Goal: Task Accomplishment & Management: Use online tool/utility

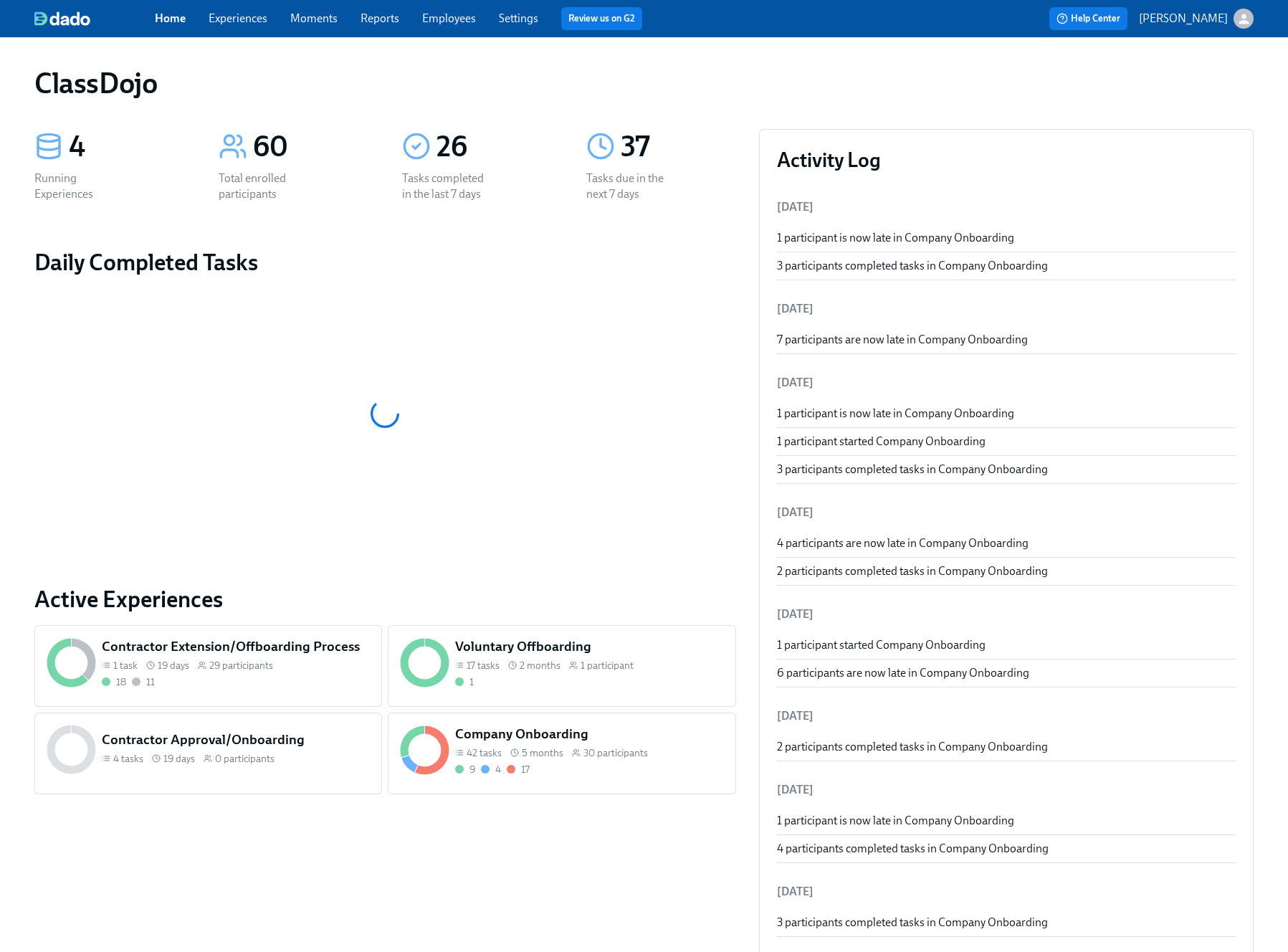
click at [640, 778] on div "Company Onboarding 42 tasks 5 months 30 participants 9 4 17" at bounding box center [589, 751] width 274 height 57
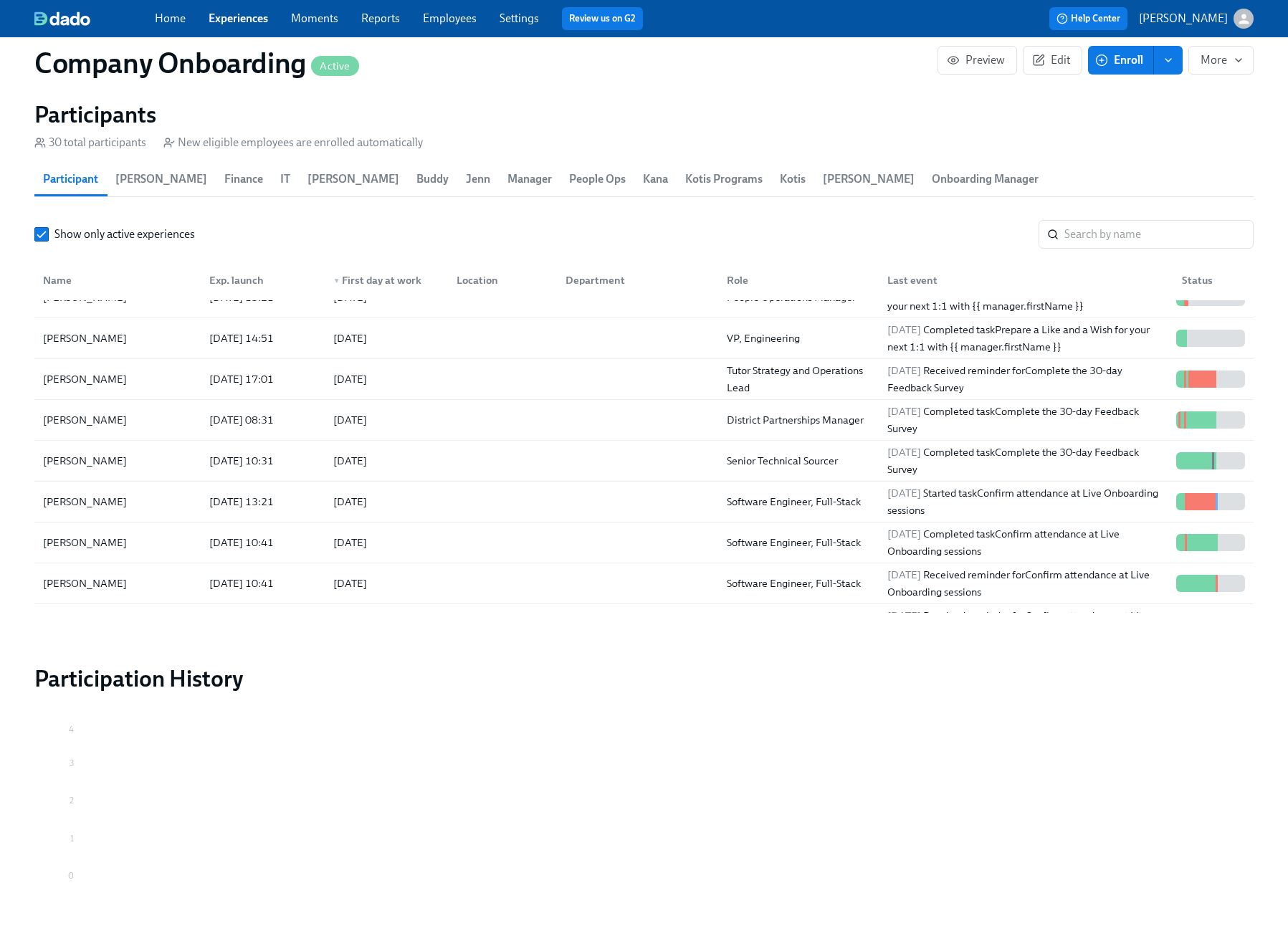
scroll to position [421, 0]
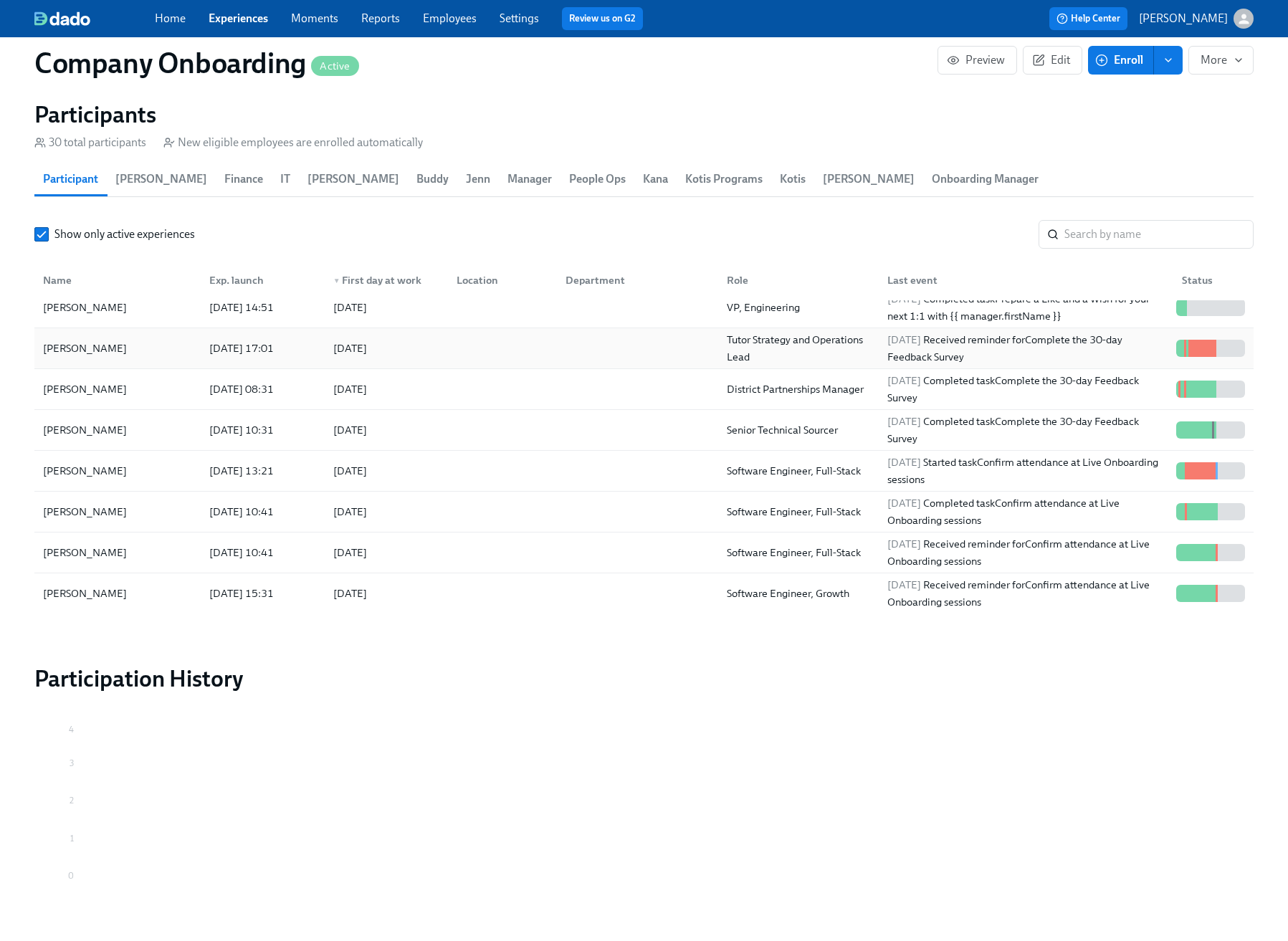
click at [1100, 331] on div "2025/09/15 Received reminder for Complete the 30-day Feedback Survey" at bounding box center [1026, 348] width 289 height 35
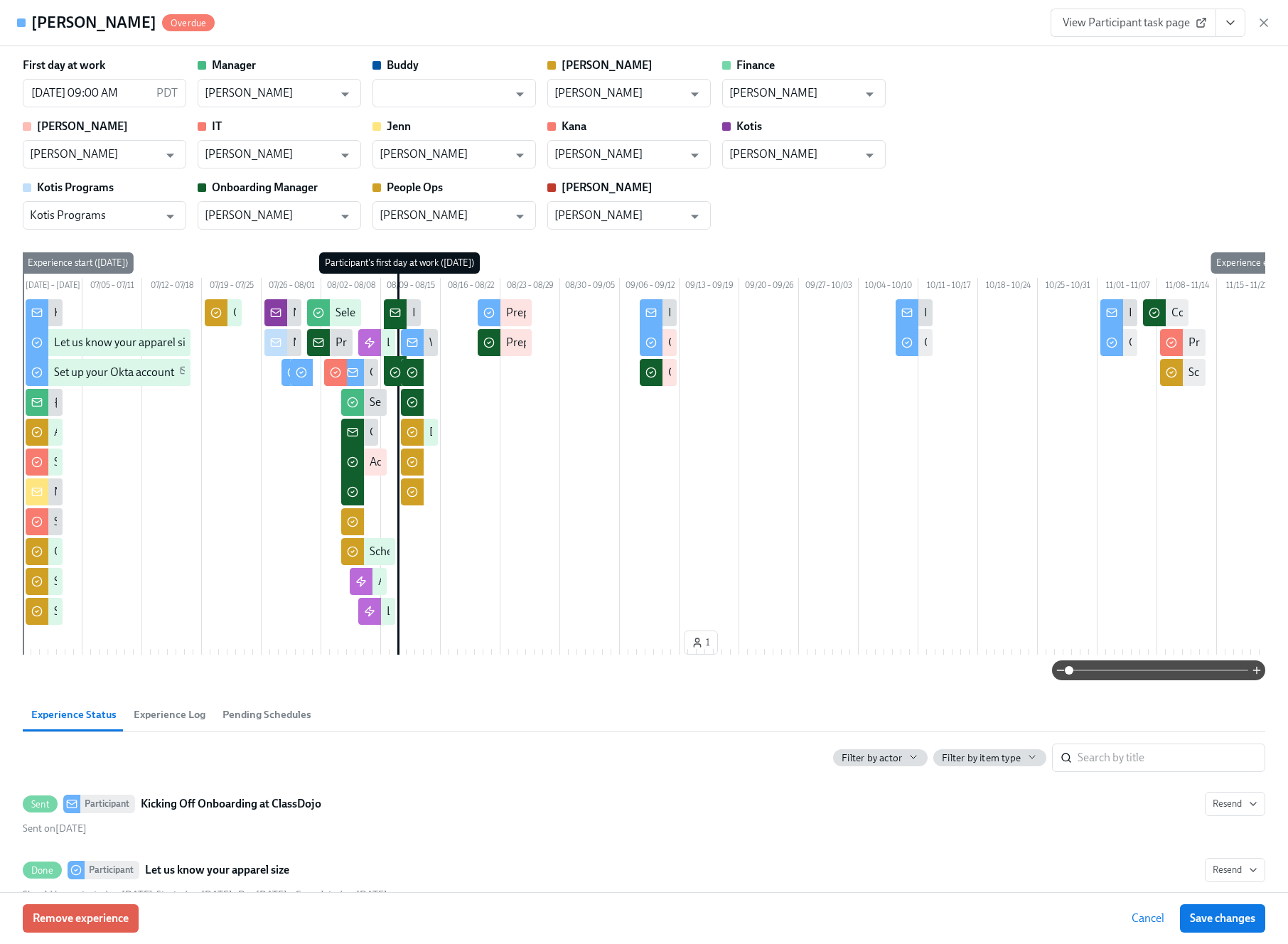
click at [1268, 22] on icon "button" at bounding box center [1264, 22] width 14 height 14
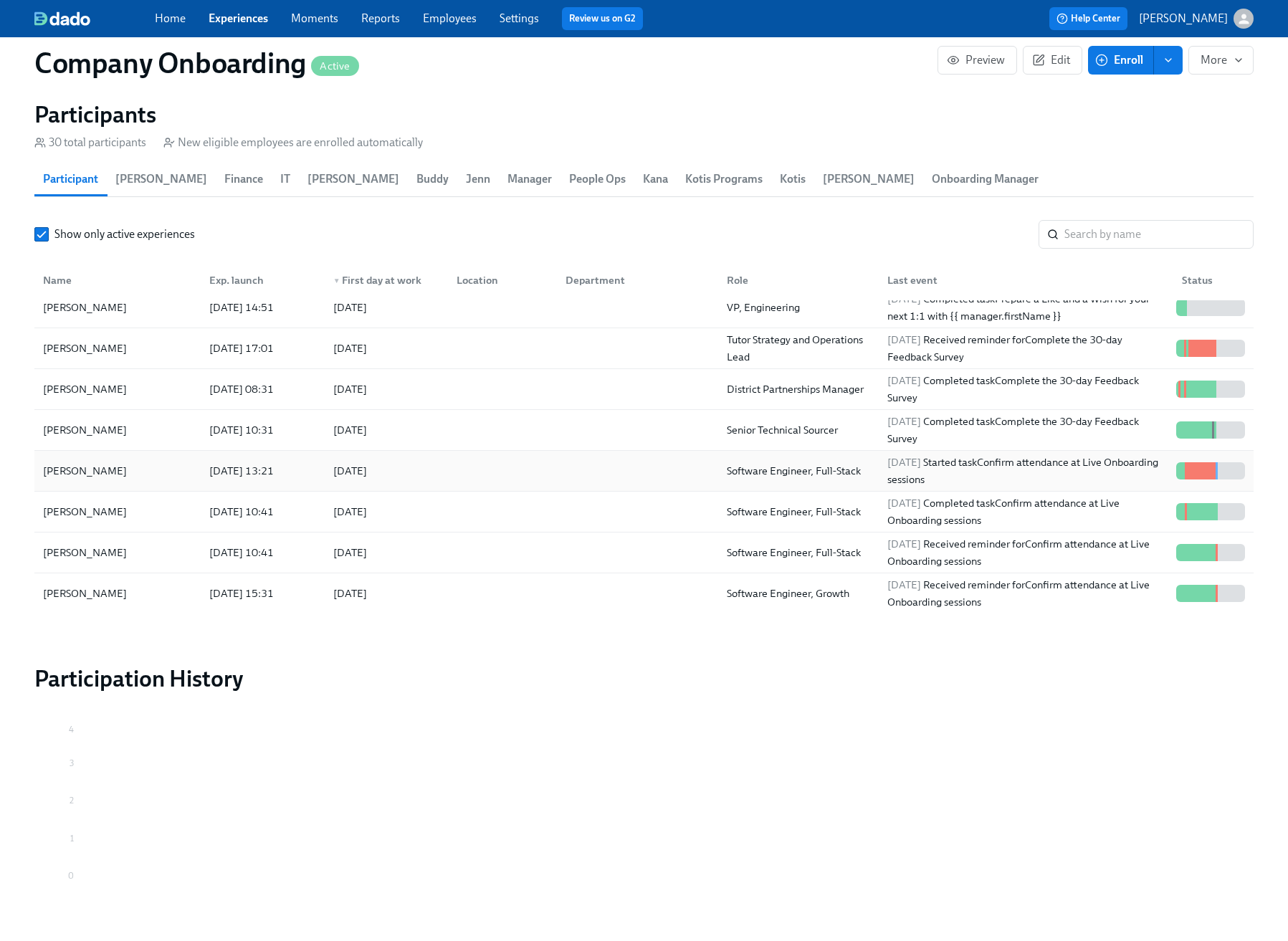
click at [599, 457] on div at bounding box center [634, 471] width 161 height 29
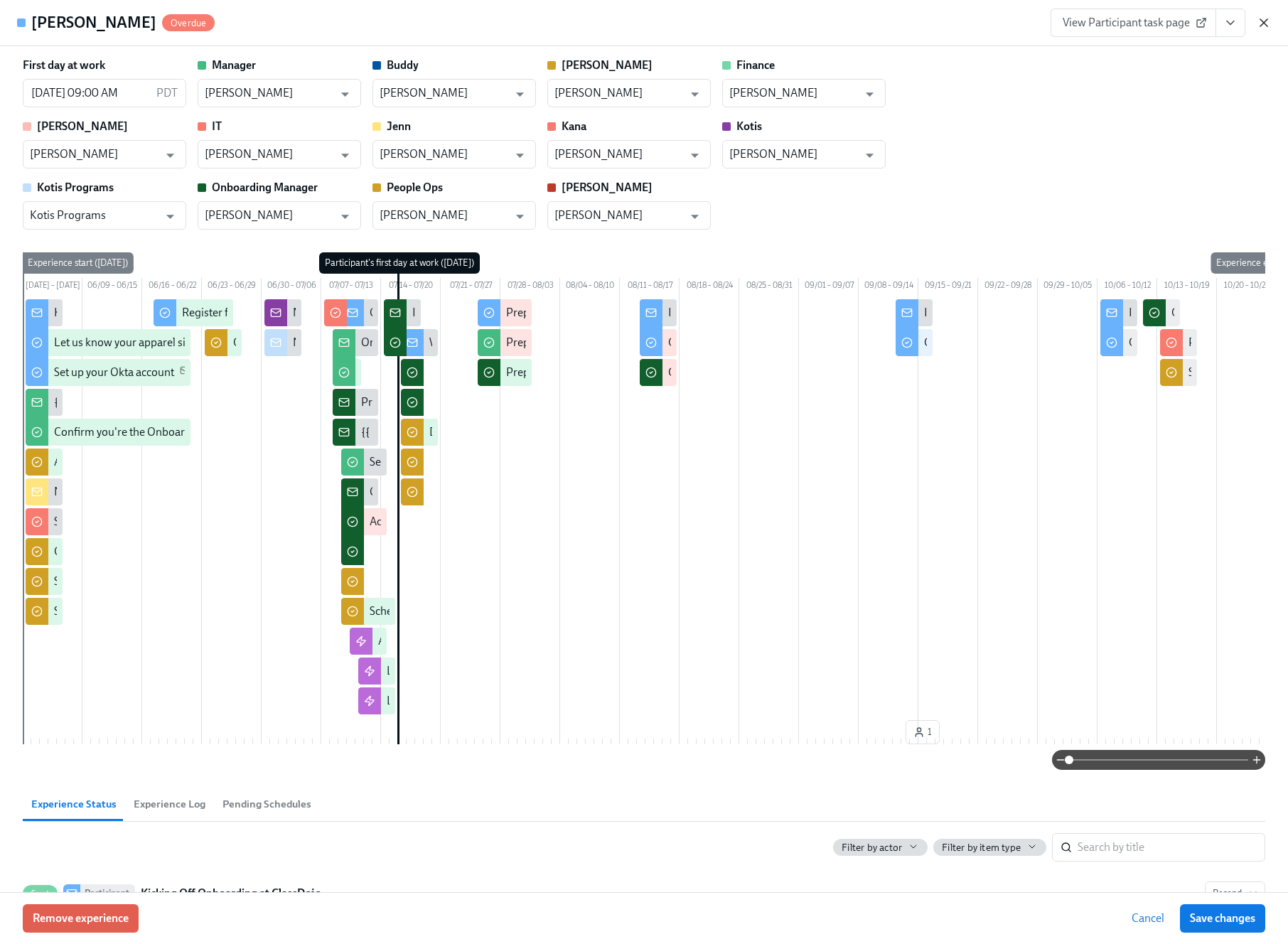
click at [1260, 27] on icon "button" at bounding box center [1264, 22] width 14 height 14
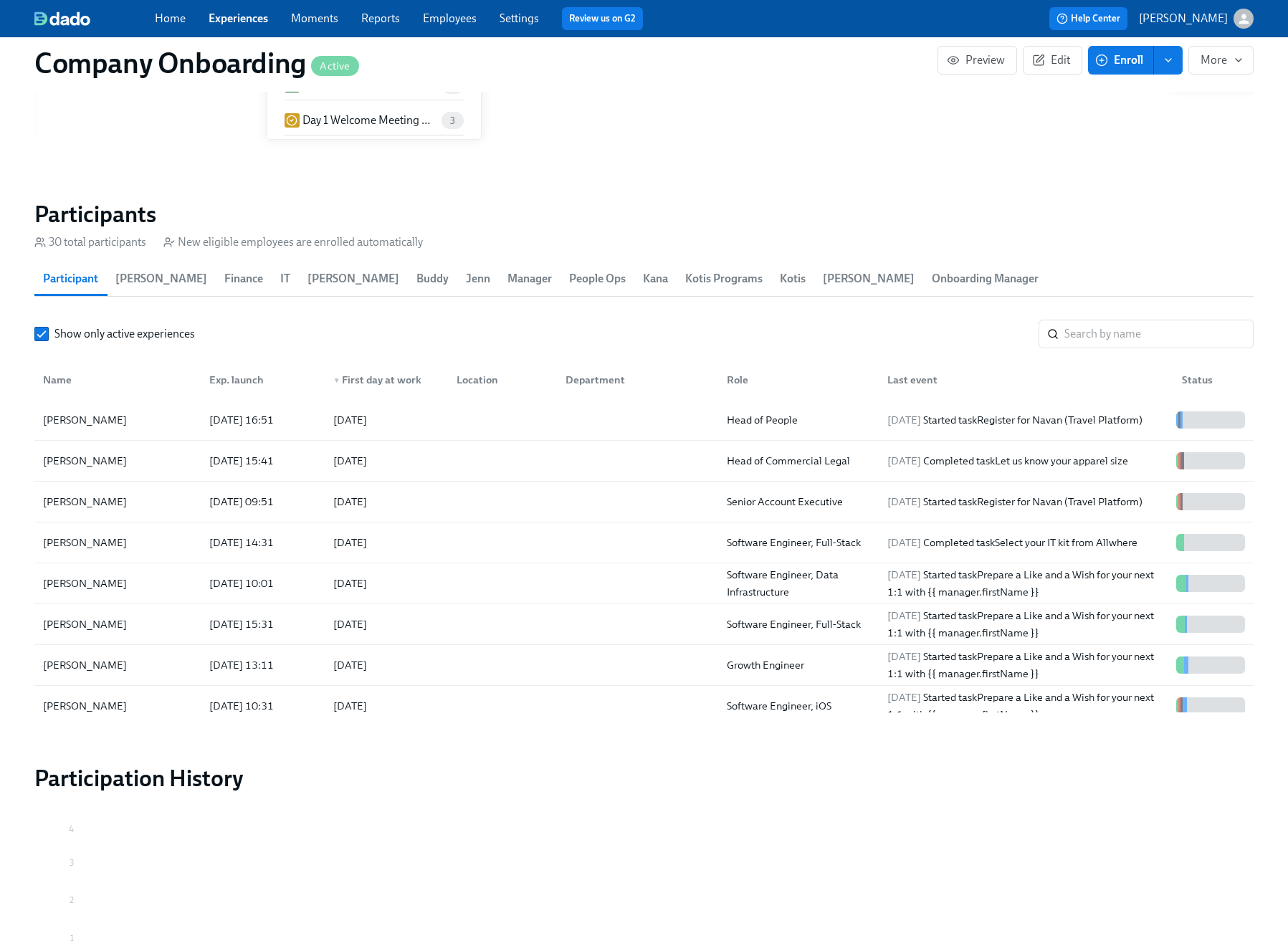
scroll to position [1484, 0]
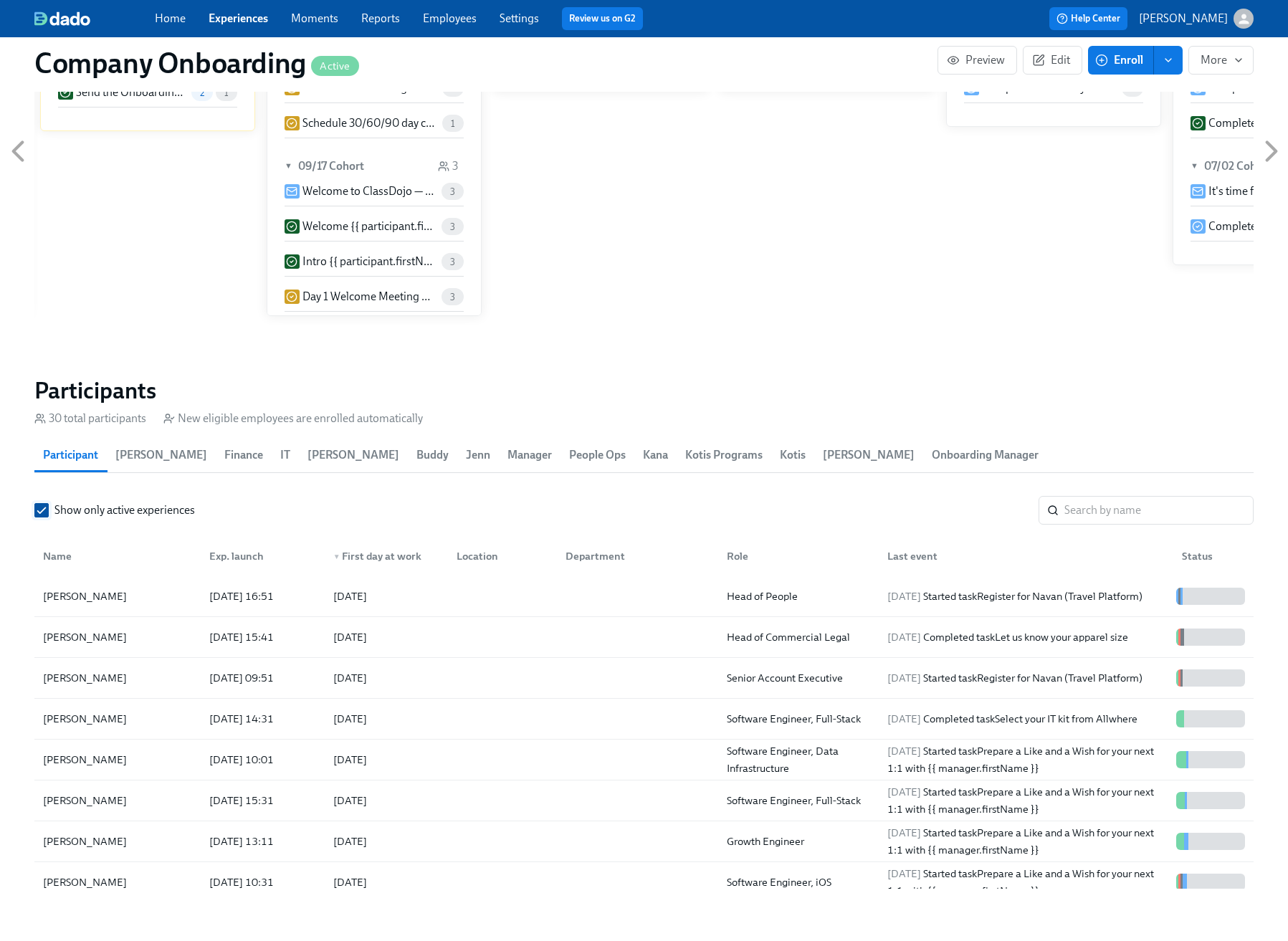
click at [38, 504] on input "Show only active experiences" at bounding box center [41, 510] width 13 height 13
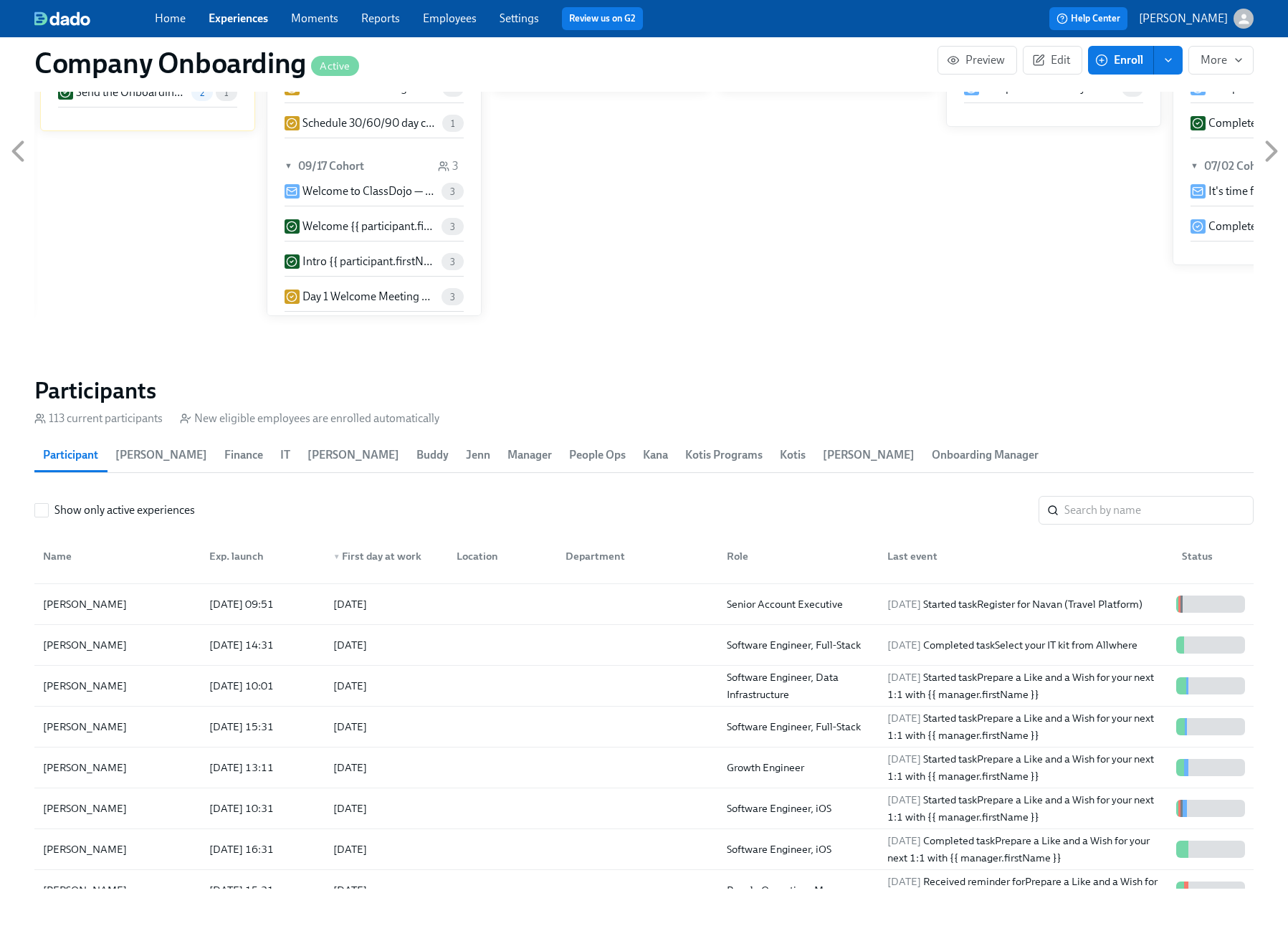
scroll to position [0, 0]
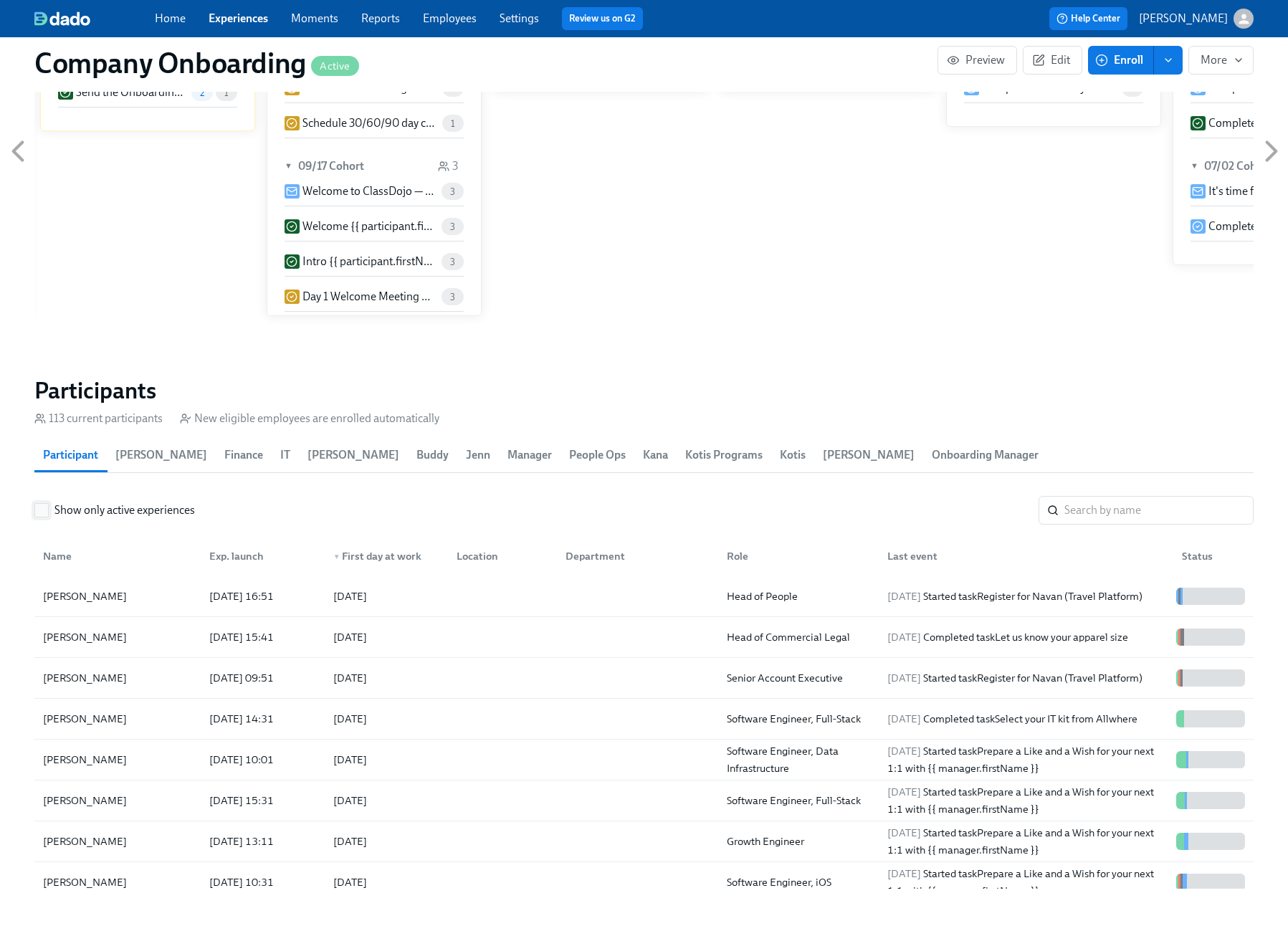
click at [43, 504] on input "Show only active experiences" at bounding box center [41, 510] width 13 height 13
click at [474, 496] on div "Show only active experiences ​" at bounding box center [644, 510] width 1219 height 29
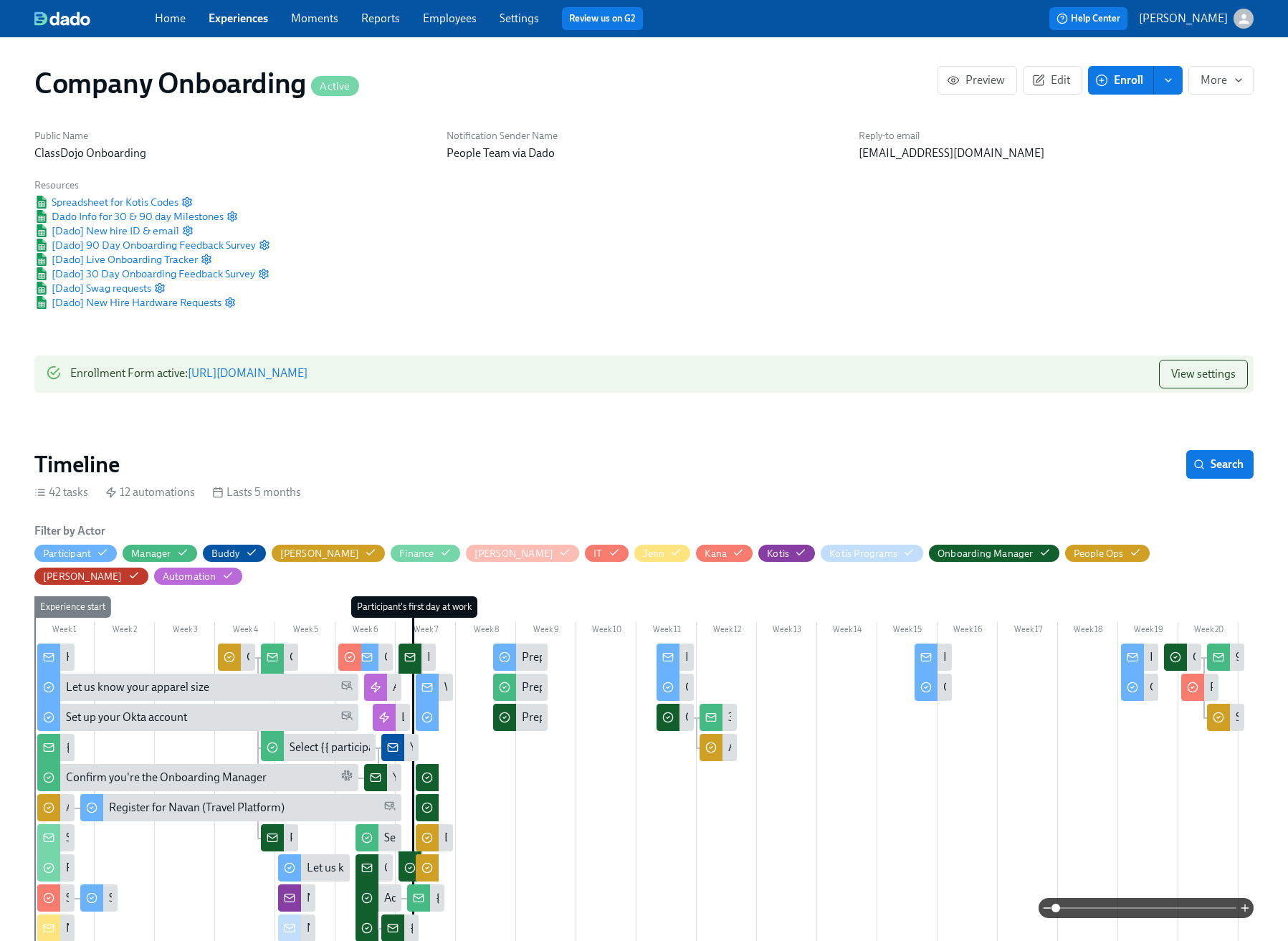
click at [766, 185] on div "Public Name ClassDojo Onboarding Notification Sender Name People Team via Dado …" at bounding box center [644, 219] width 1237 height 198
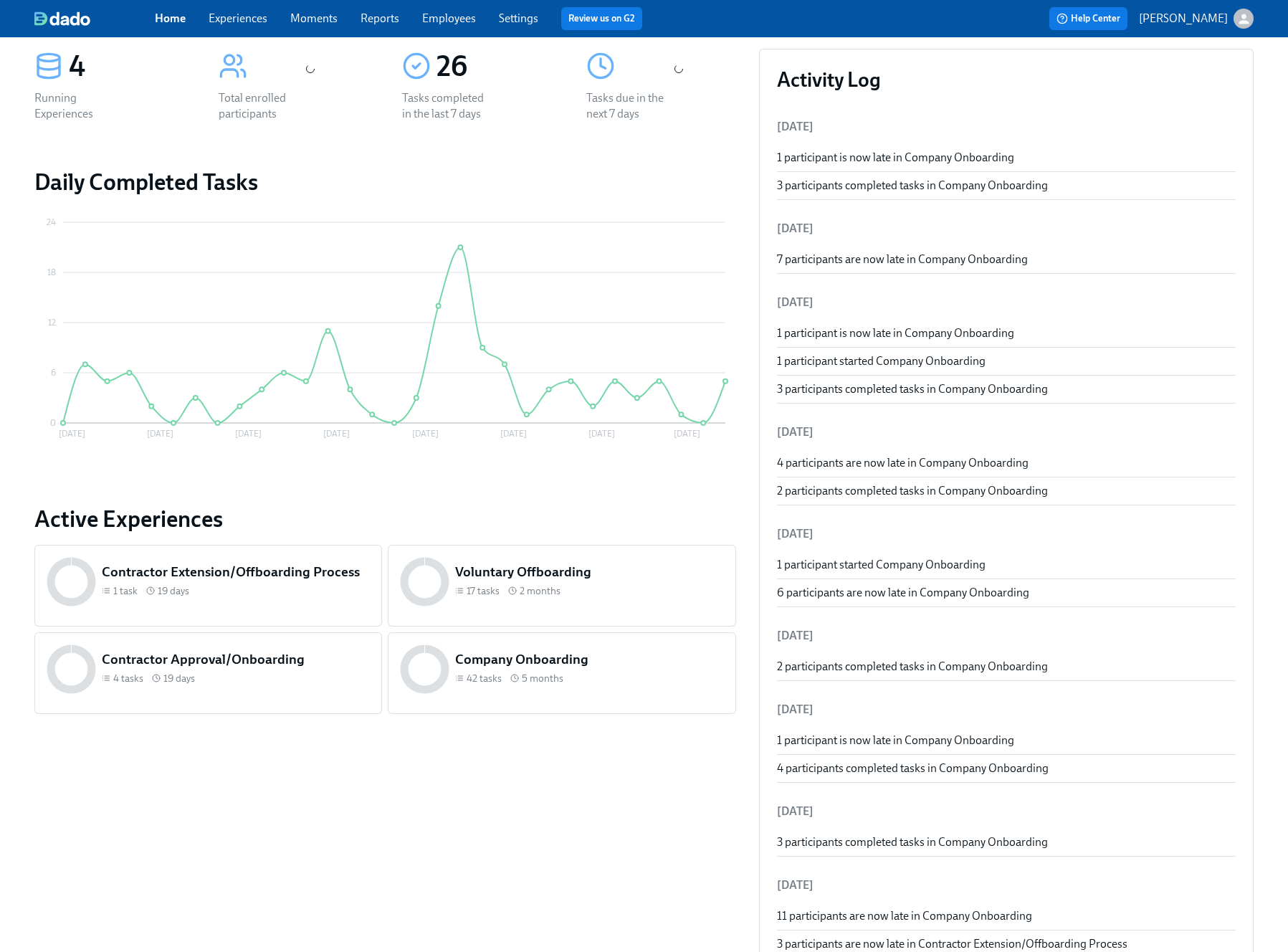
scroll to position [204, 0]
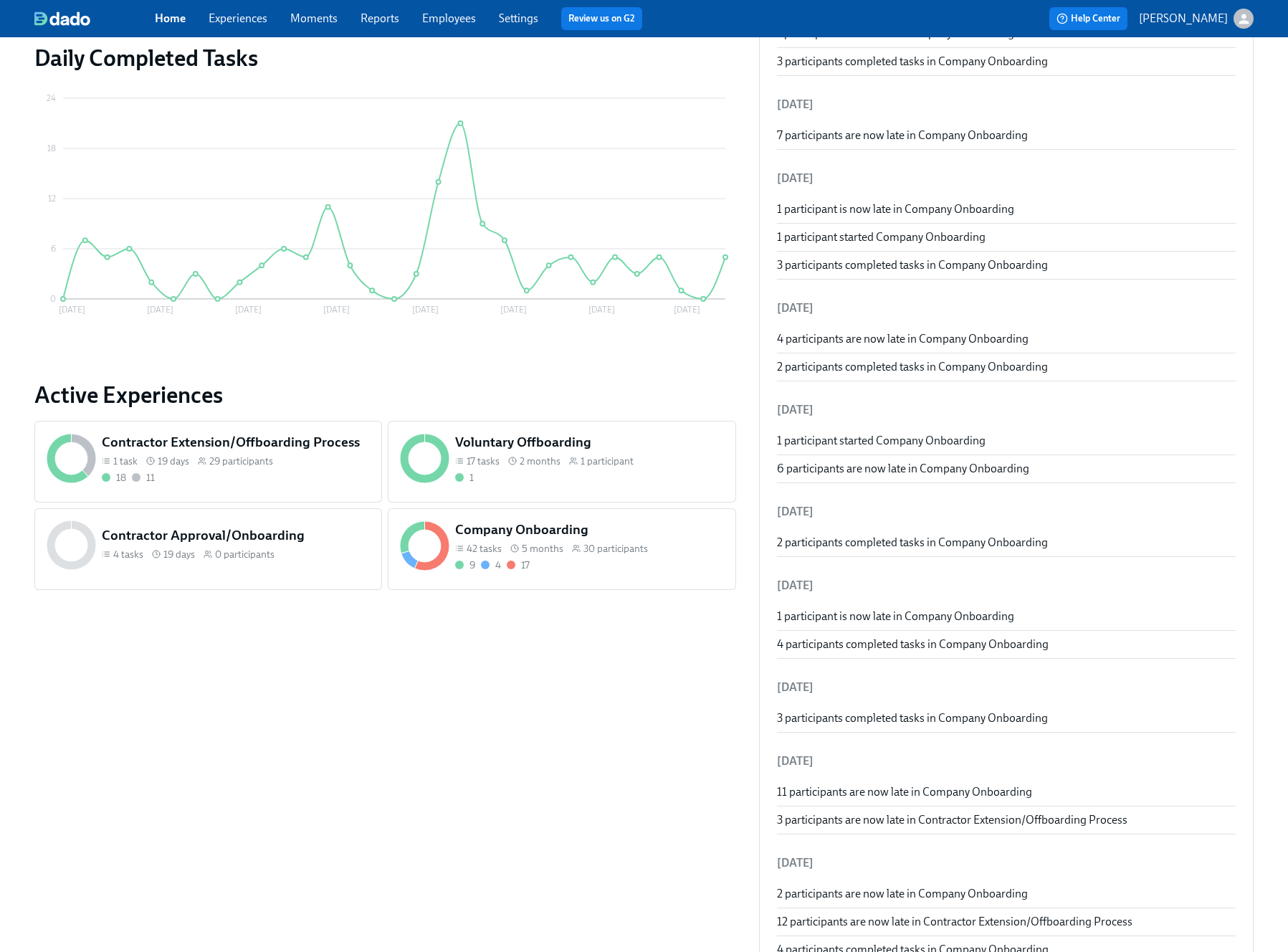
click at [579, 578] on div "Company Onboarding 42 tasks 5 months 30 participants 9 4 17" at bounding box center [561, 549] width 347 height 81
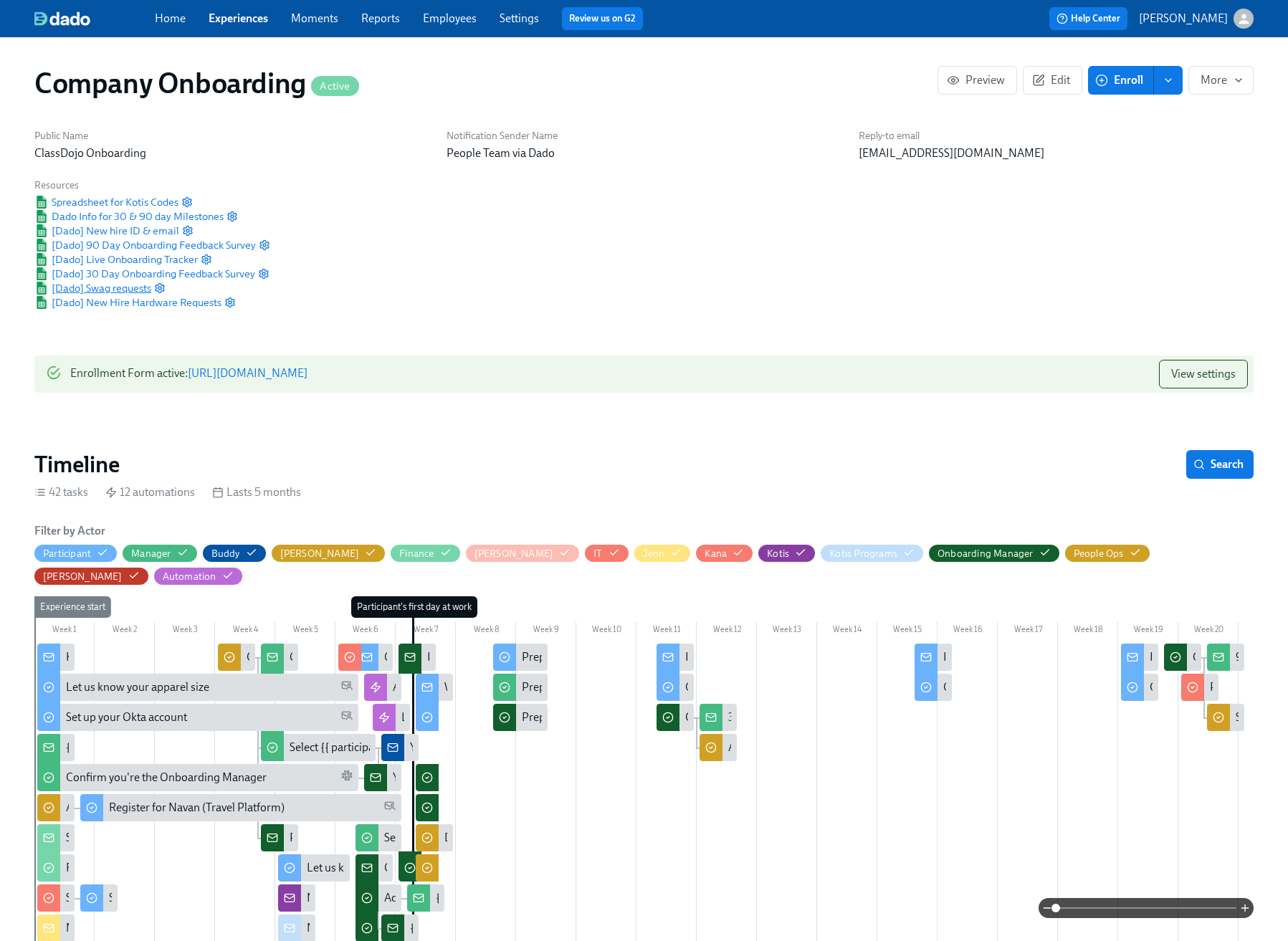
click at [109, 286] on span "[Dado] Swag requests" at bounding box center [93, 288] width 117 height 14
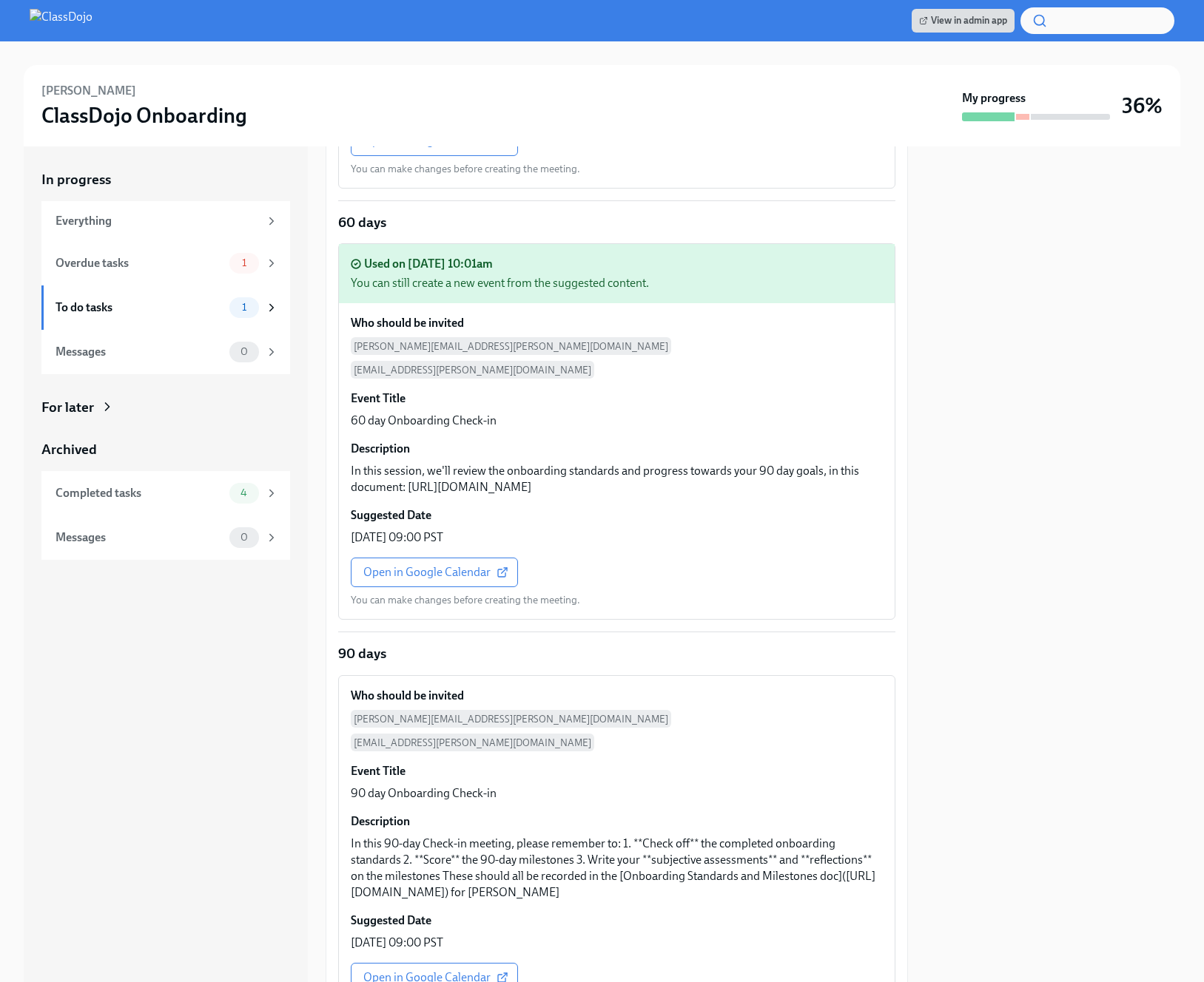
scroll to position [595, 0]
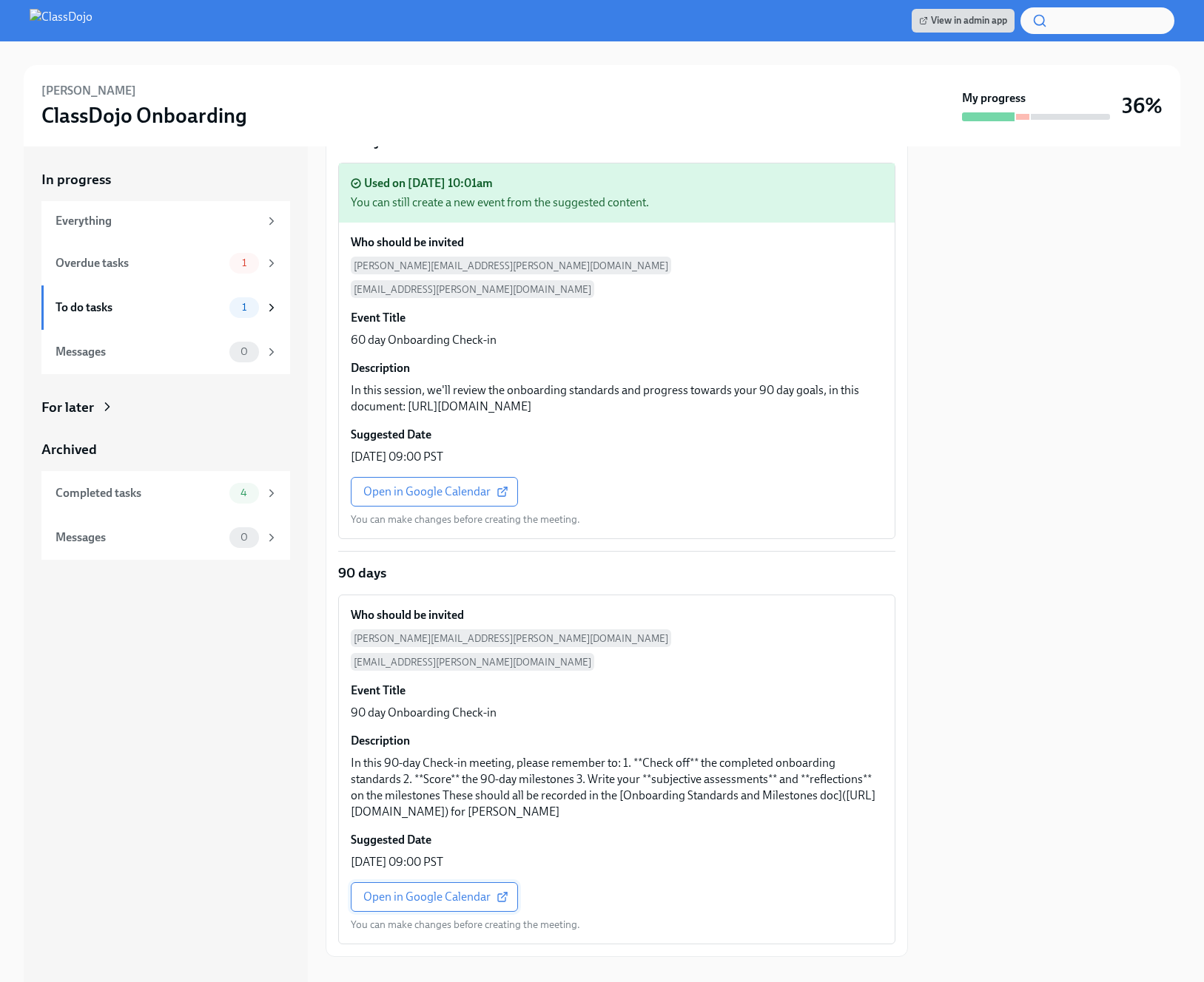
click at [453, 889] on span "Open in Google Calendar" at bounding box center [434, 896] width 142 height 15
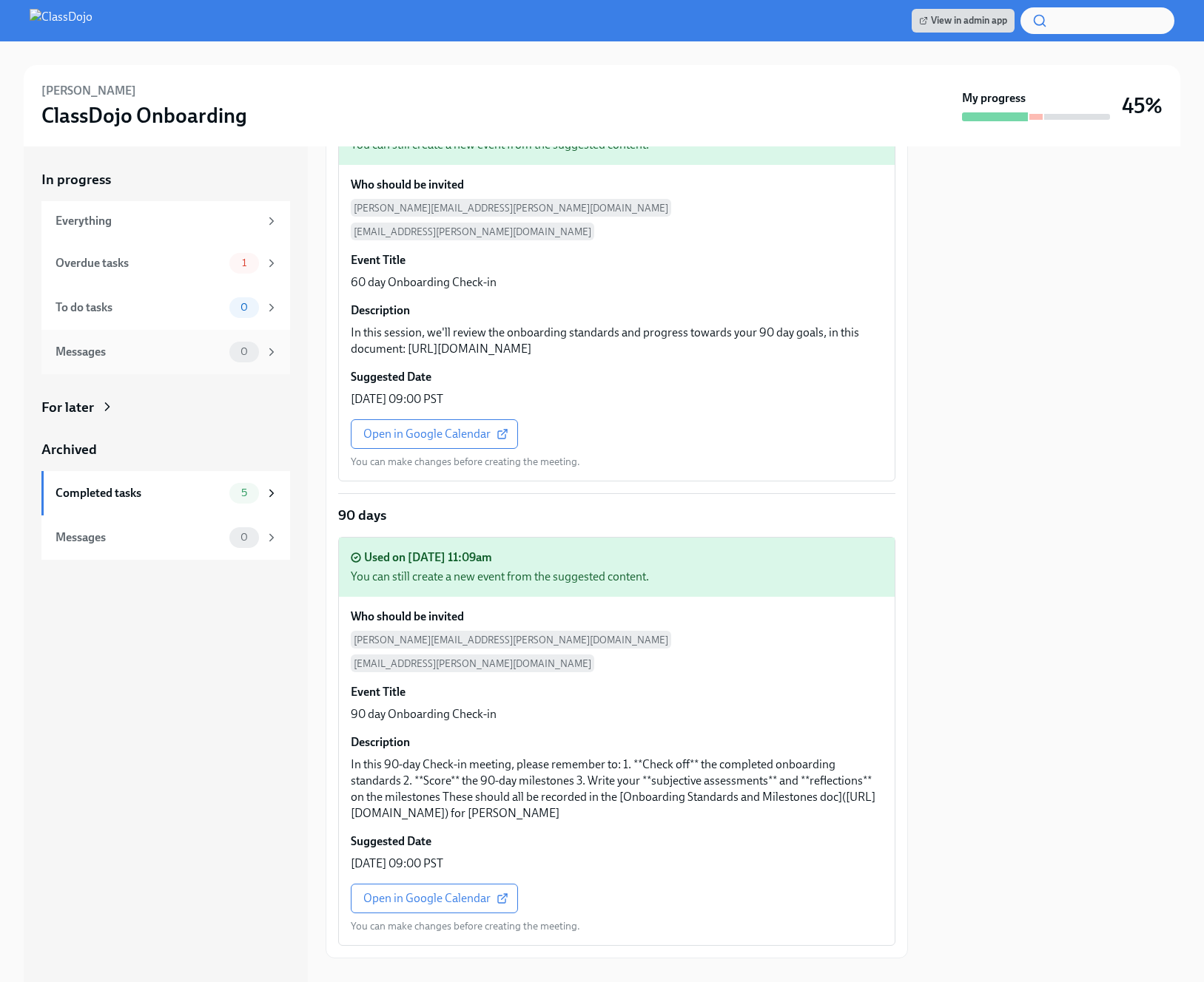
scroll to position [654, 0]
click at [163, 264] on div "Overdue tasks" at bounding box center [139, 263] width 168 height 16
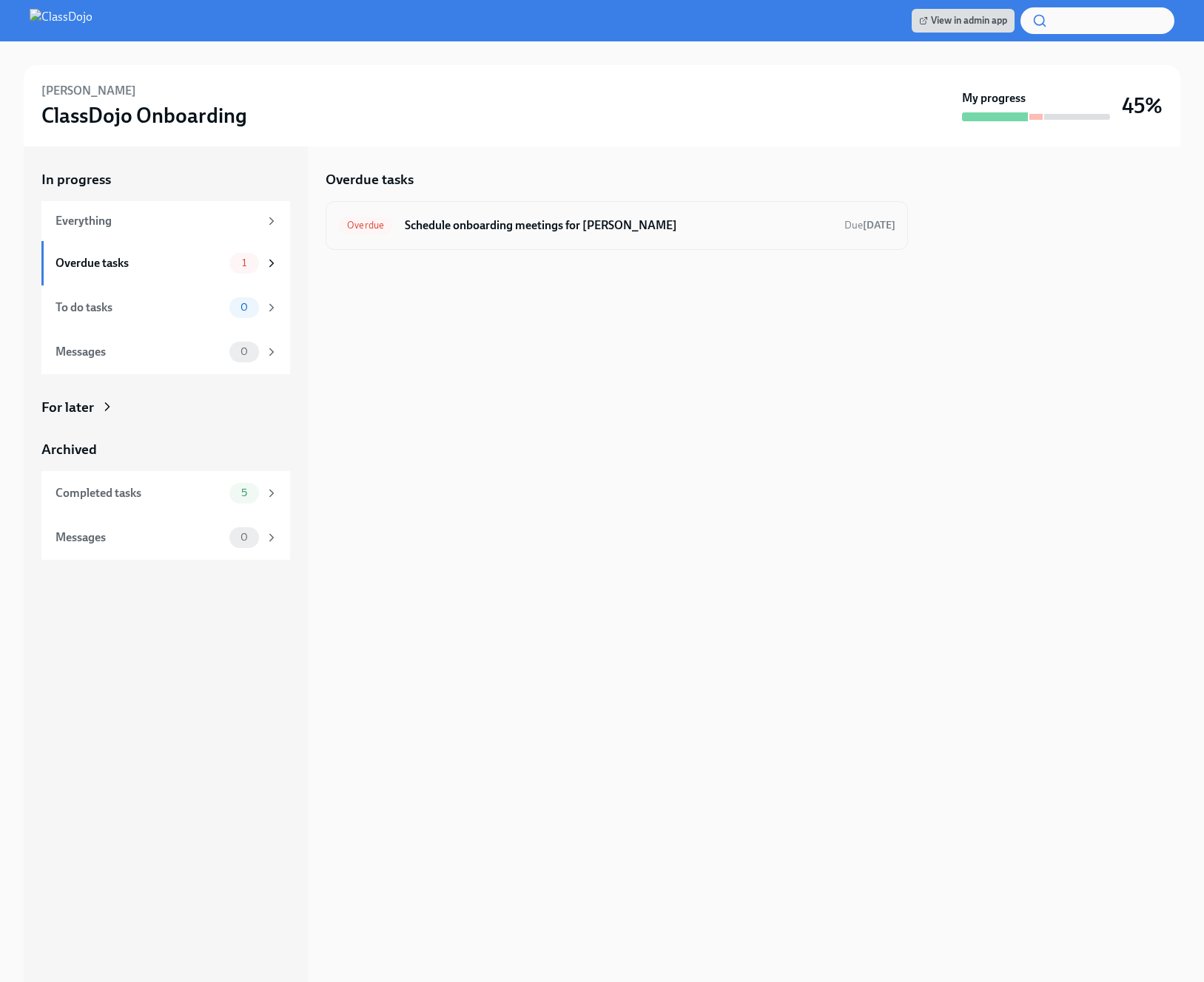
click at [722, 225] on h6 "Schedule onboarding meetings for [PERSON_NAME]" at bounding box center [618, 225] width 428 height 16
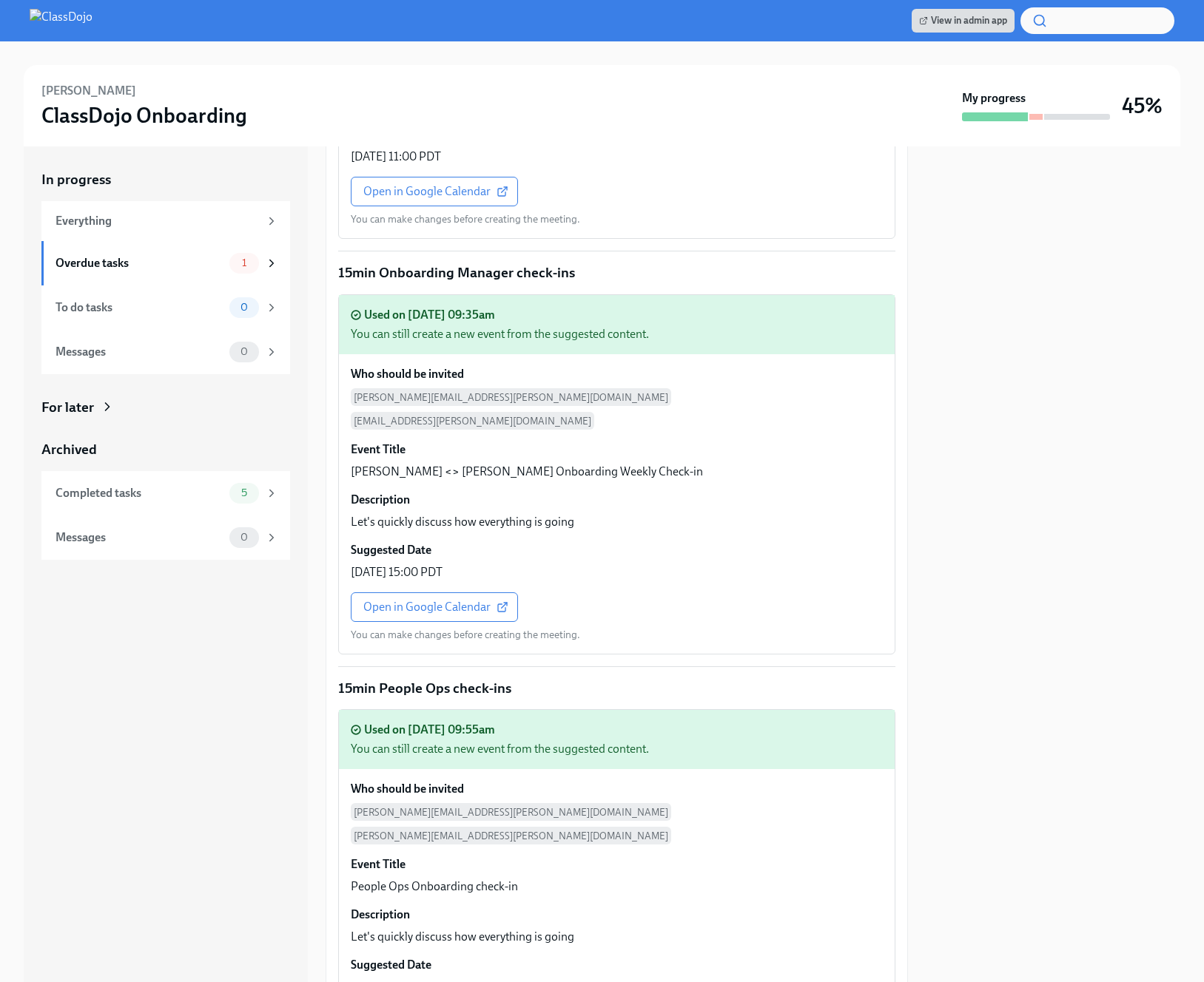
scroll to position [2152, 0]
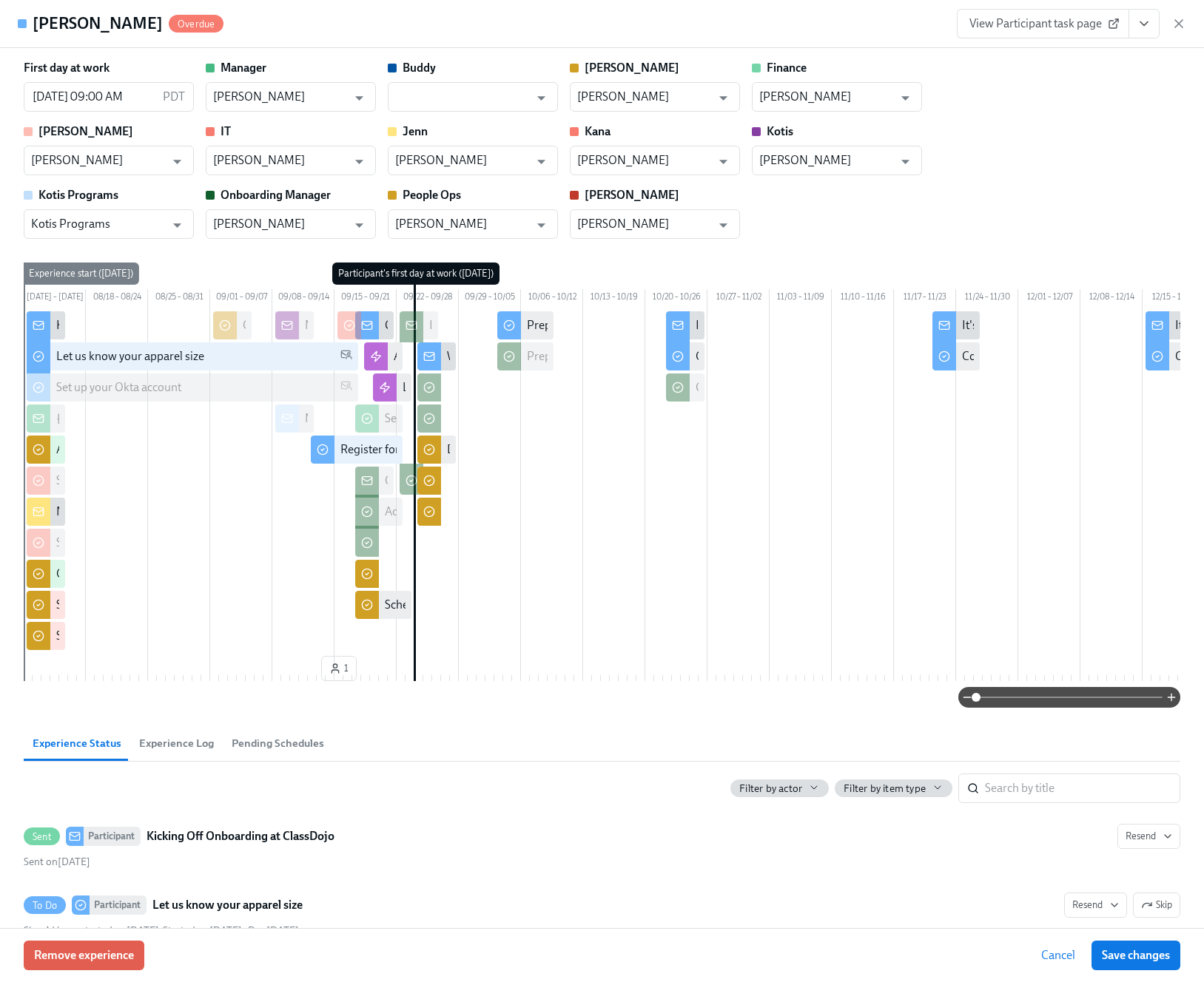
scroll to position [930, 0]
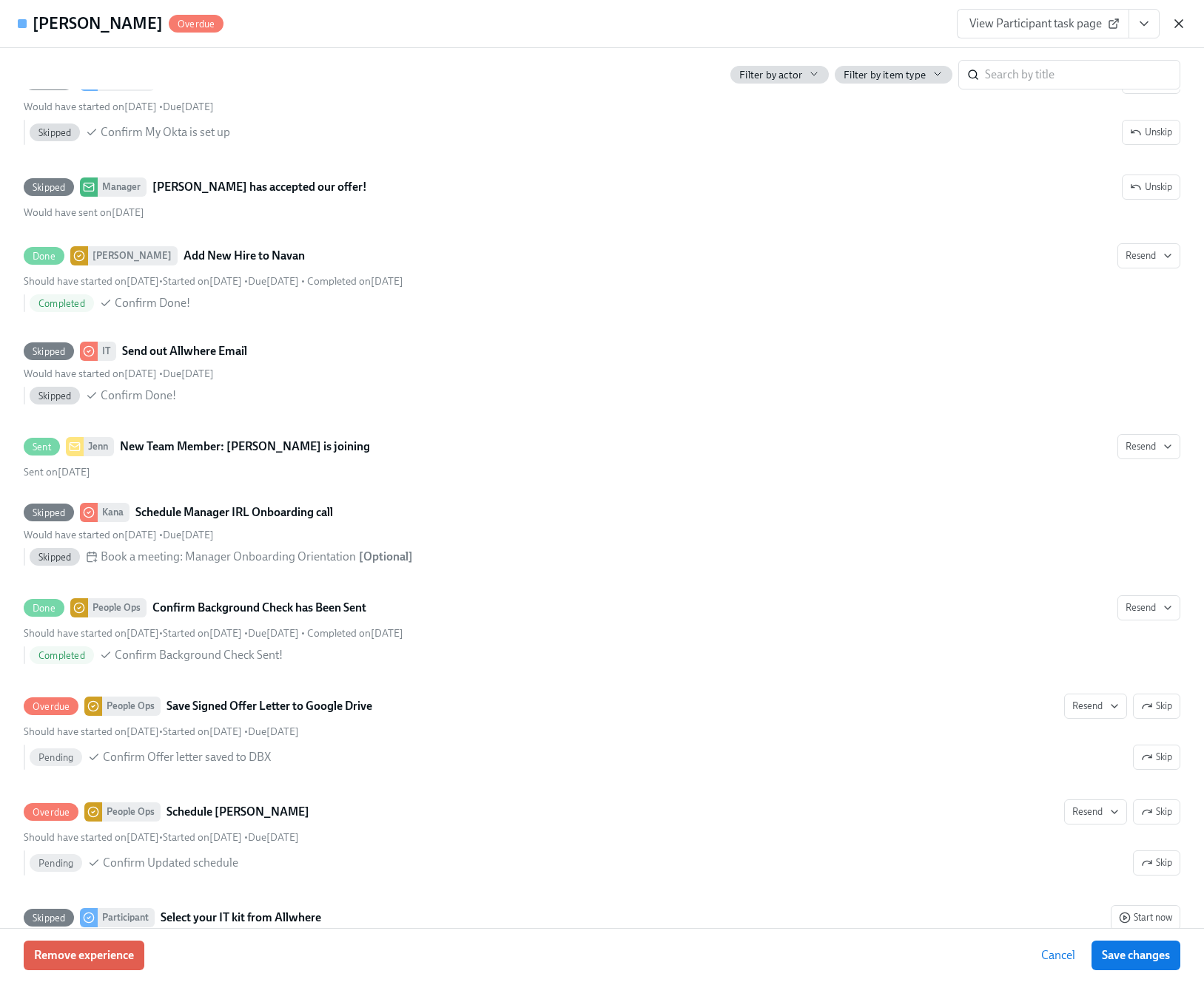
click at [1181, 24] on icon "button" at bounding box center [1178, 23] width 15 height 15
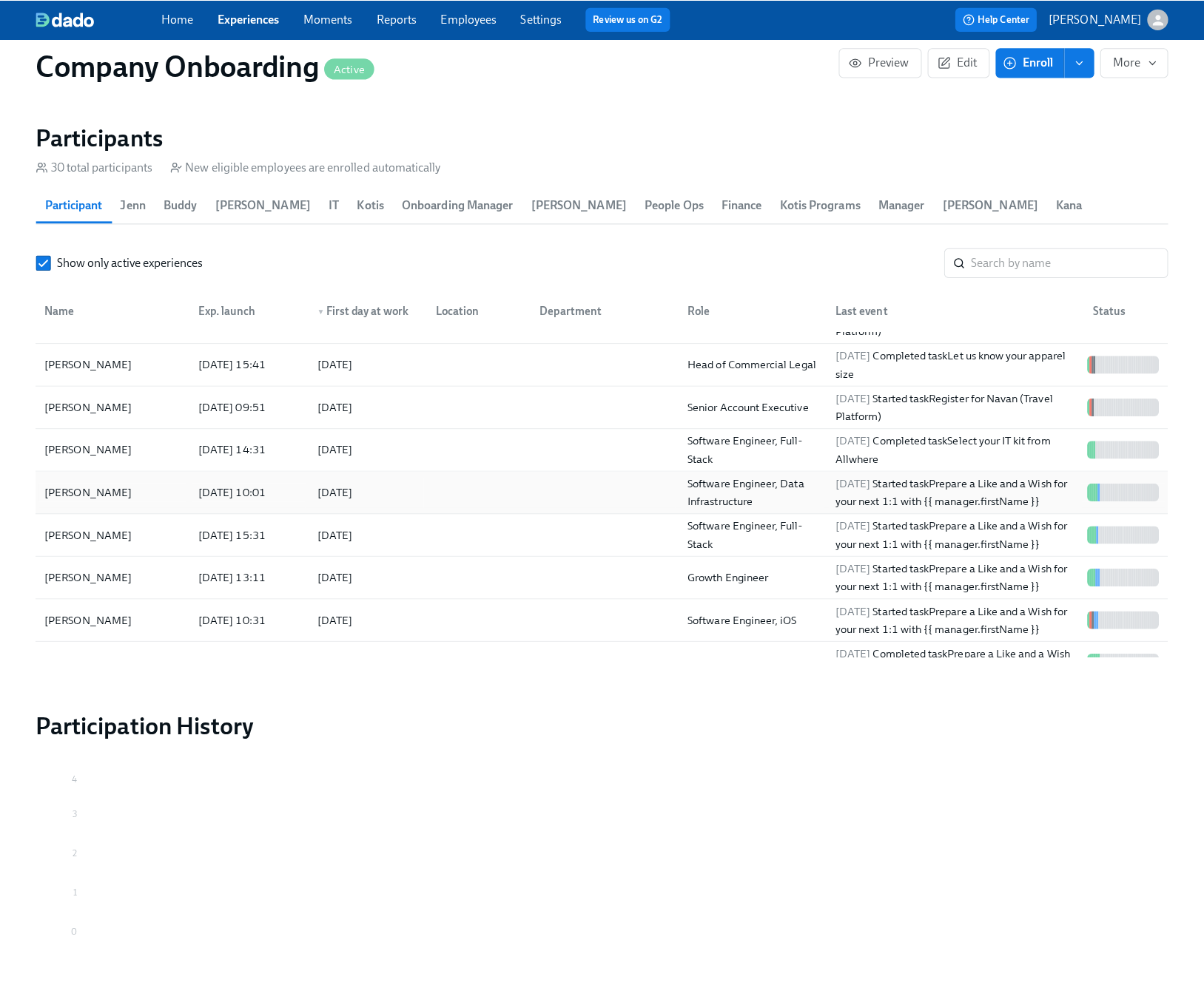
scroll to position [30, 0]
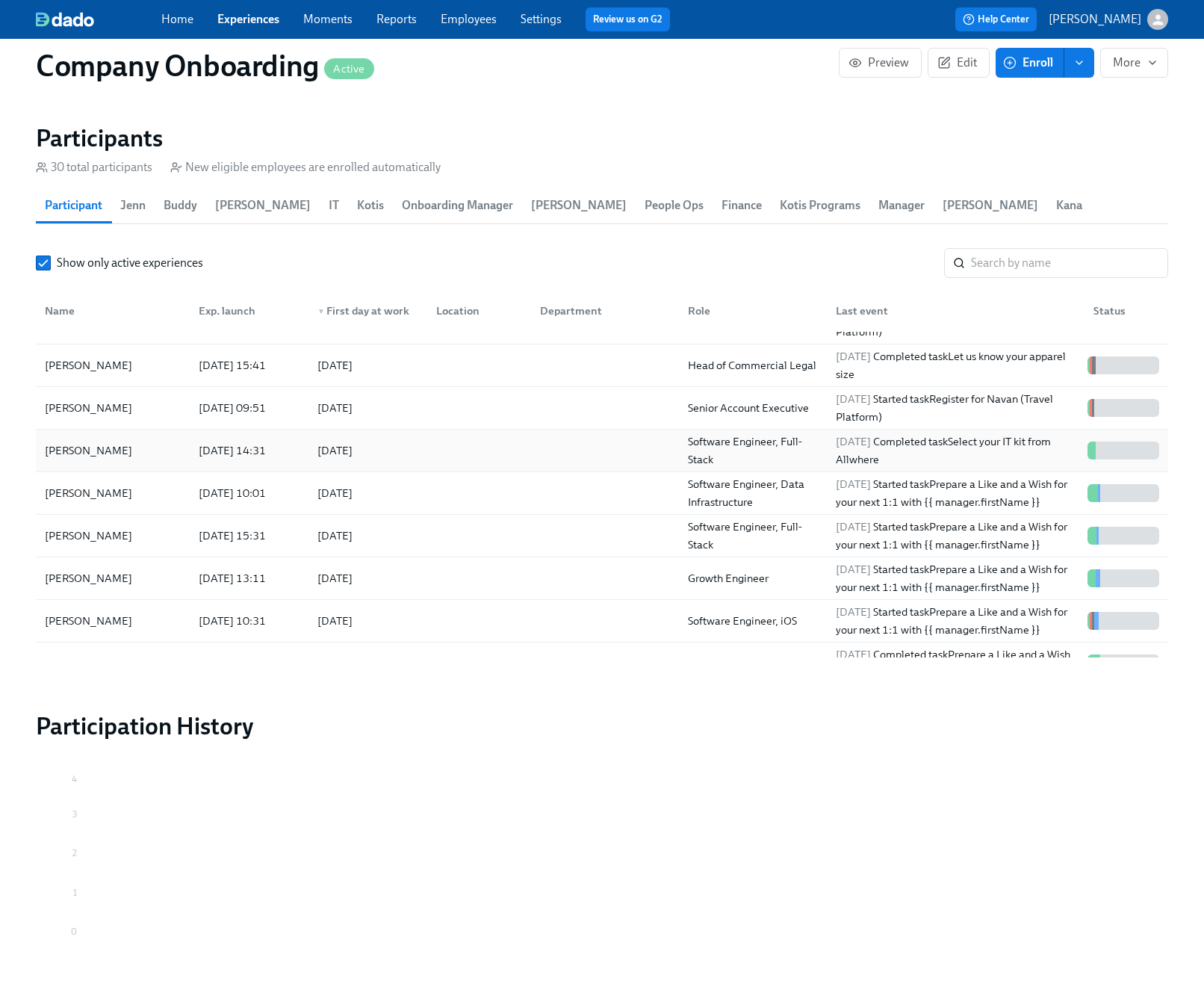
click at [485, 463] on div at bounding box center [476, 451] width 104 height 30
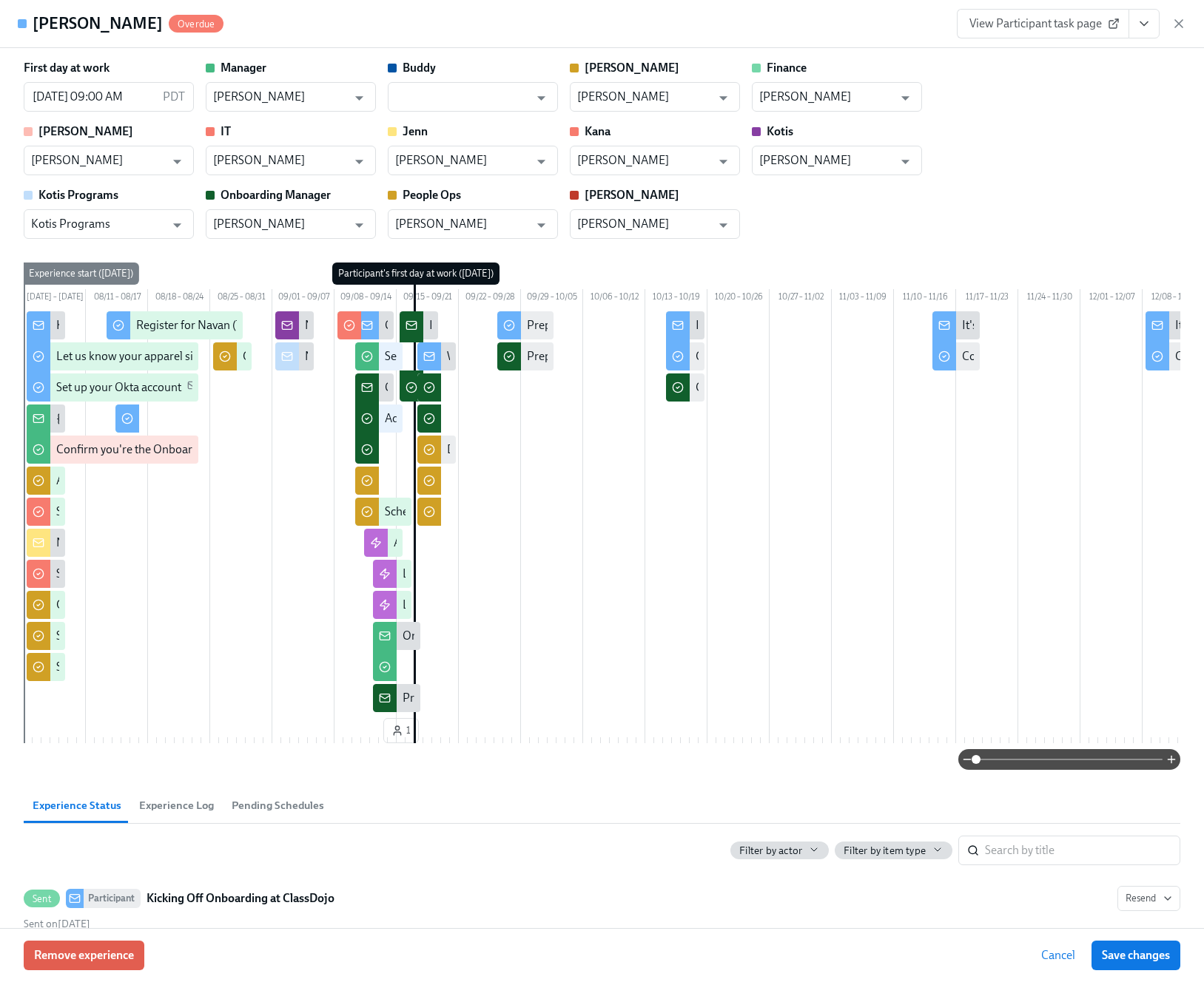
type input "[PERSON_NAME]"
click at [1171, 30] on icon "button" at bounding box center [1178, 23] width 15 height 15
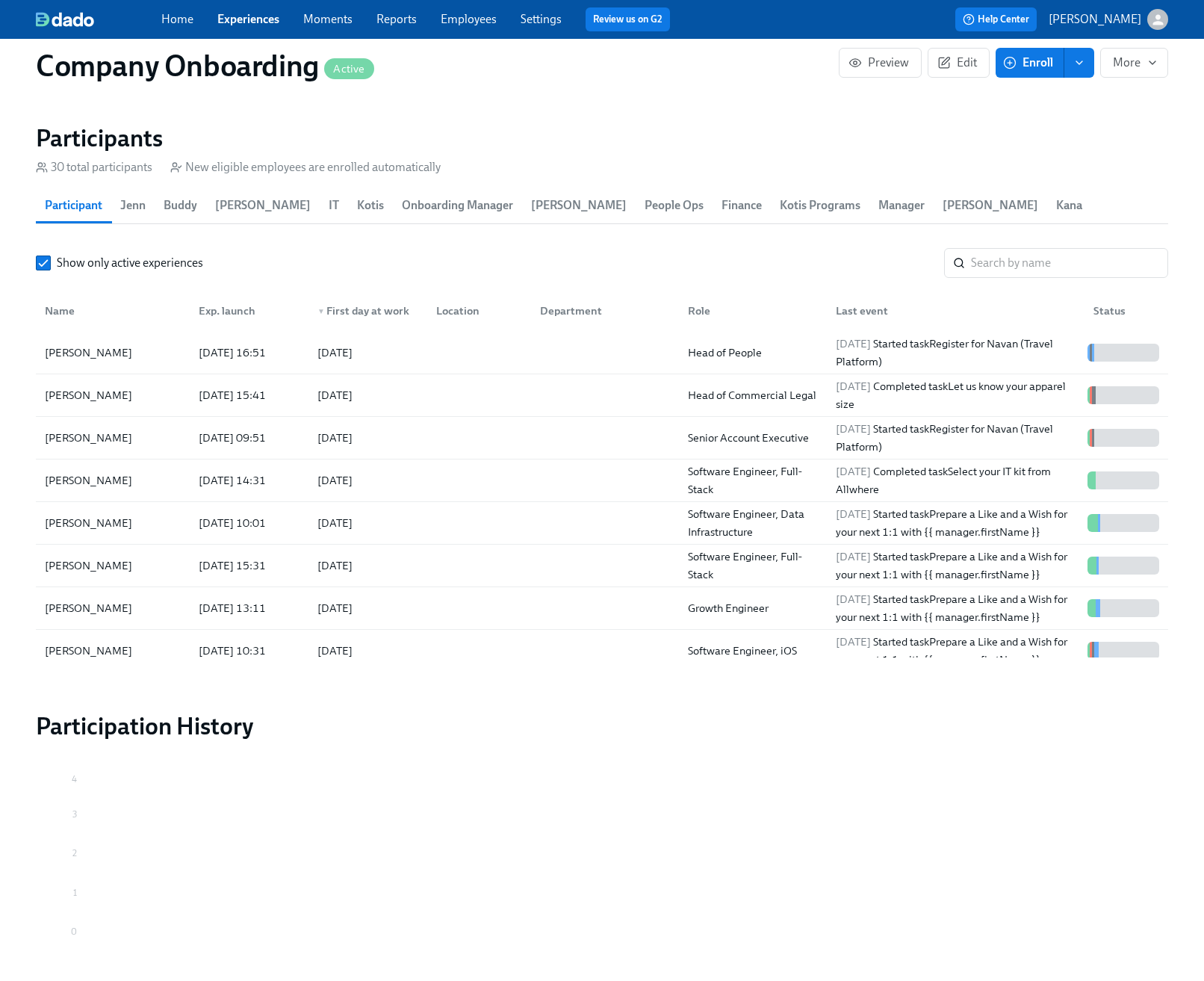
scroll to position [0, 36613]
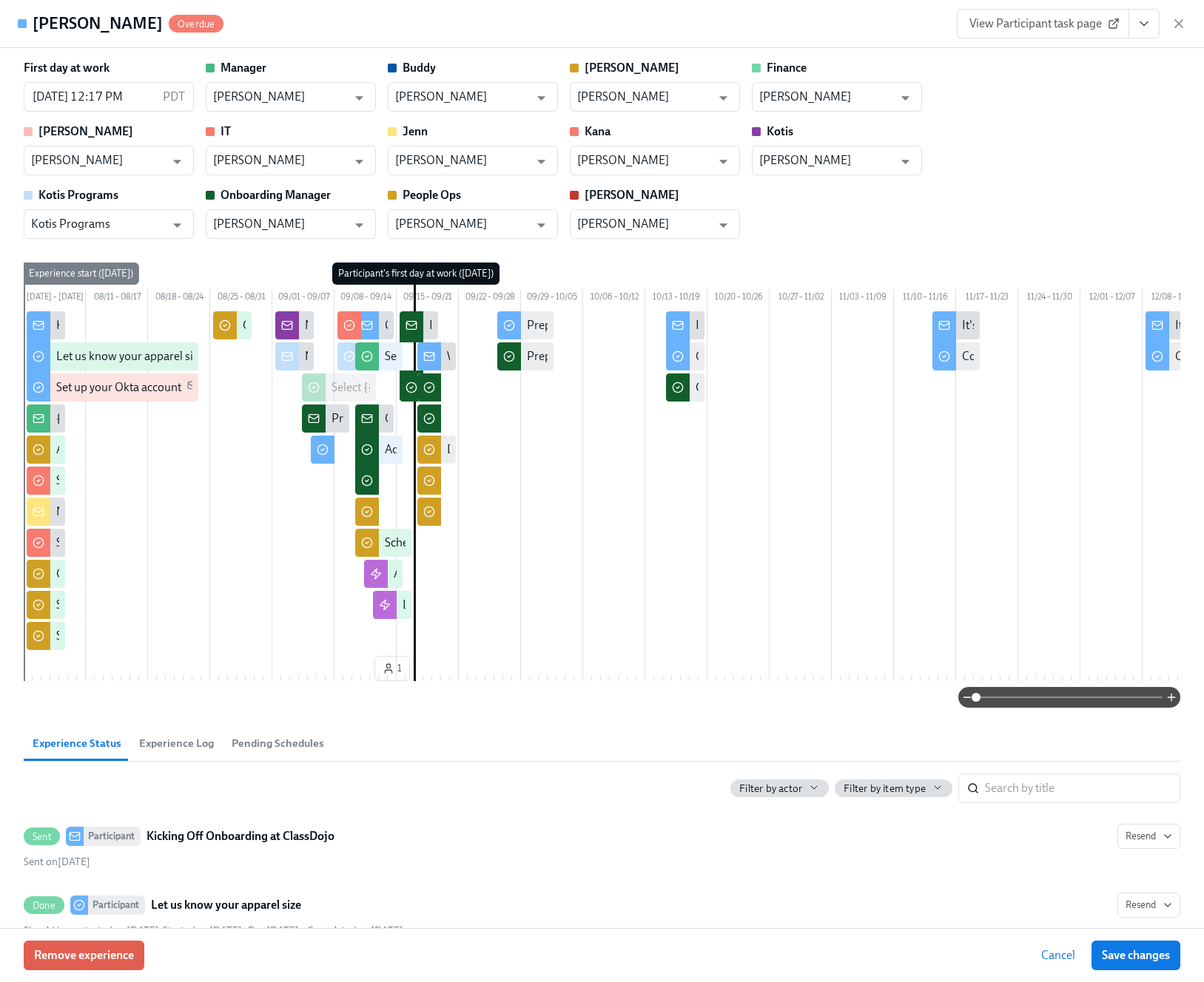
scroll to position [3025, 0]
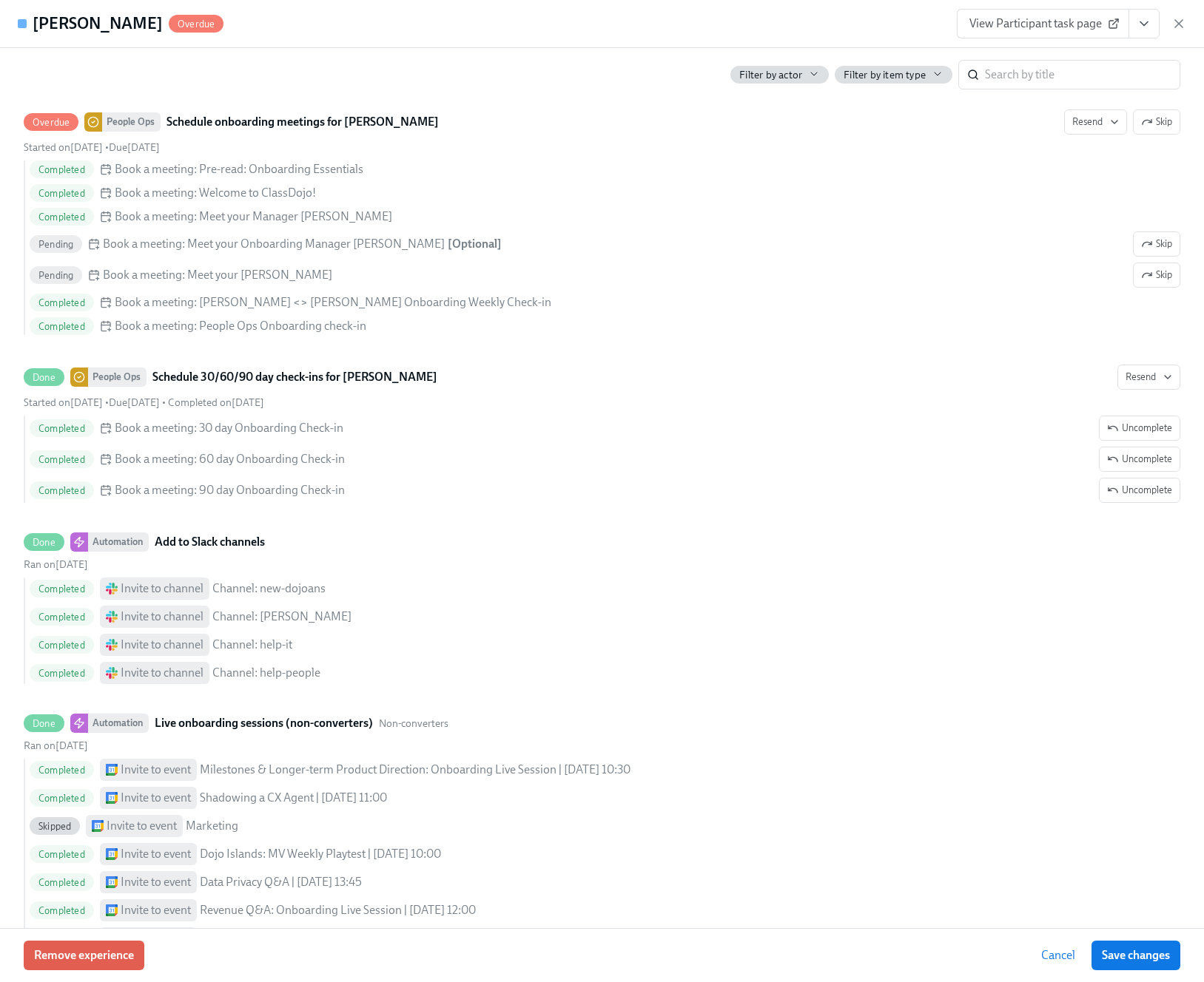
click at [1143, 23] on icon "View task page" at bounding box center [1143, 23] width 15 height 15
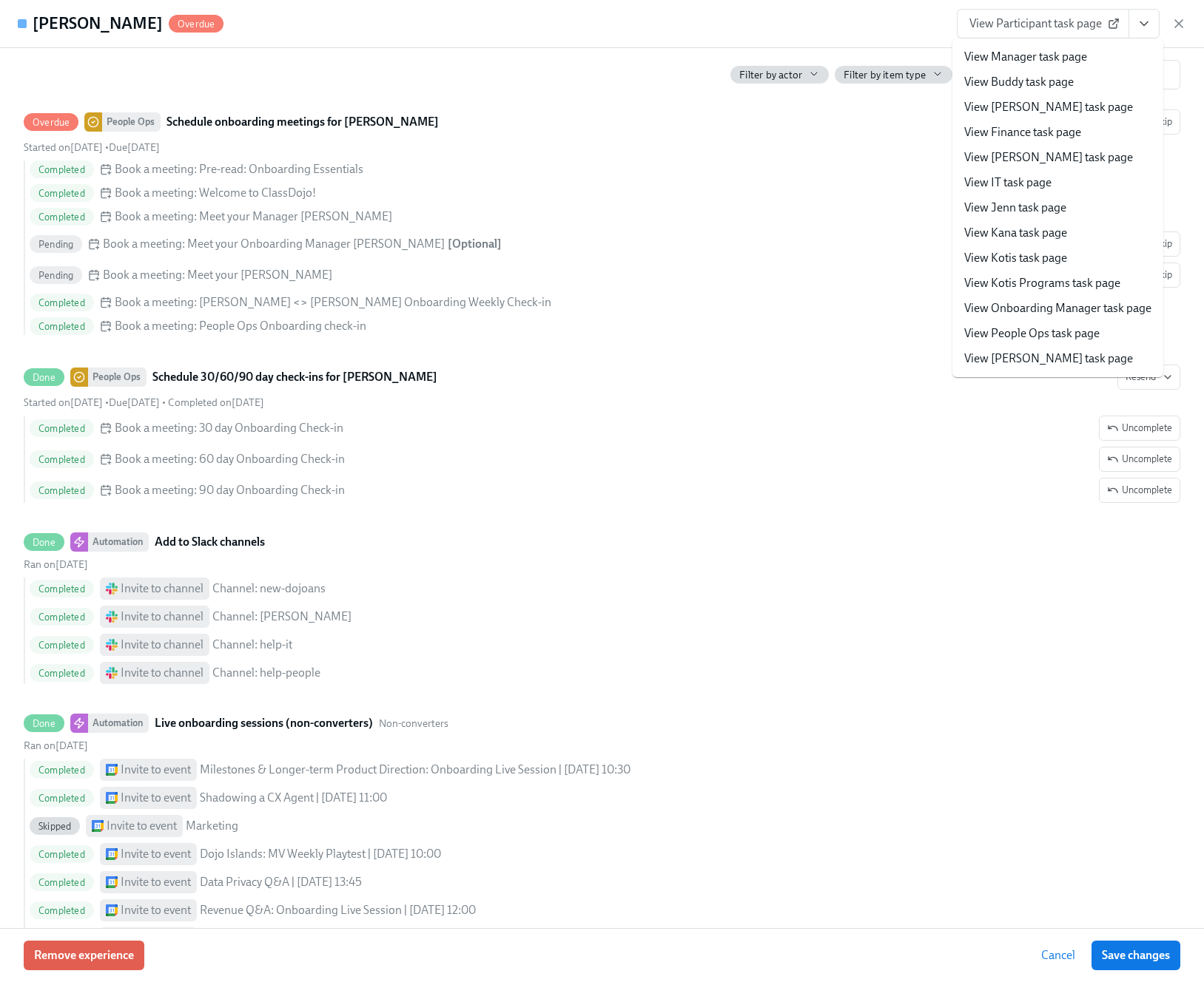
click at [1033, 341] on link "View People Ops task page" at bounding box center [1031, 334] width 135 height 16
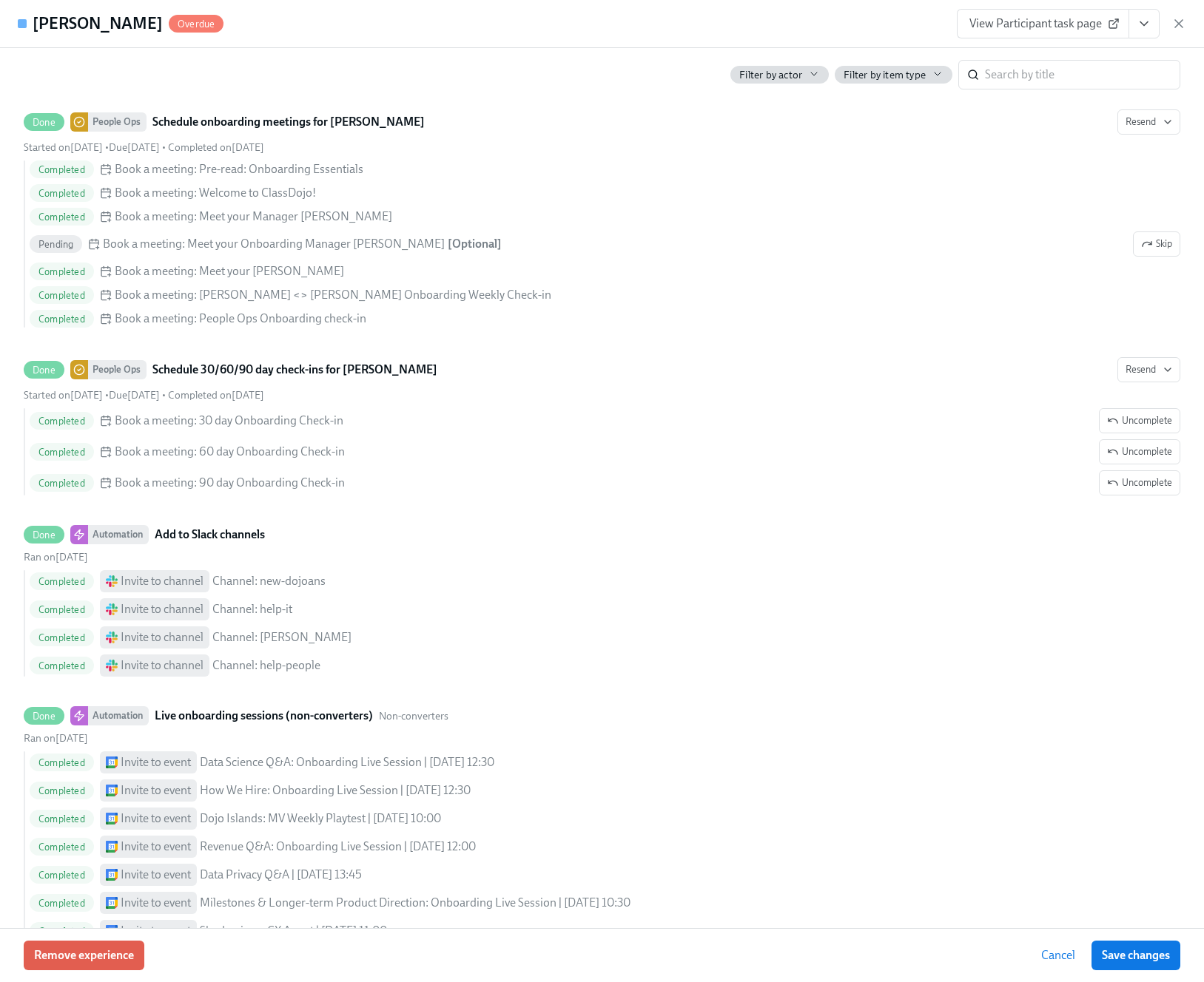
click at [1139, 9] on button "View task page" at bounding box center [1143, 23] width 31 height 30
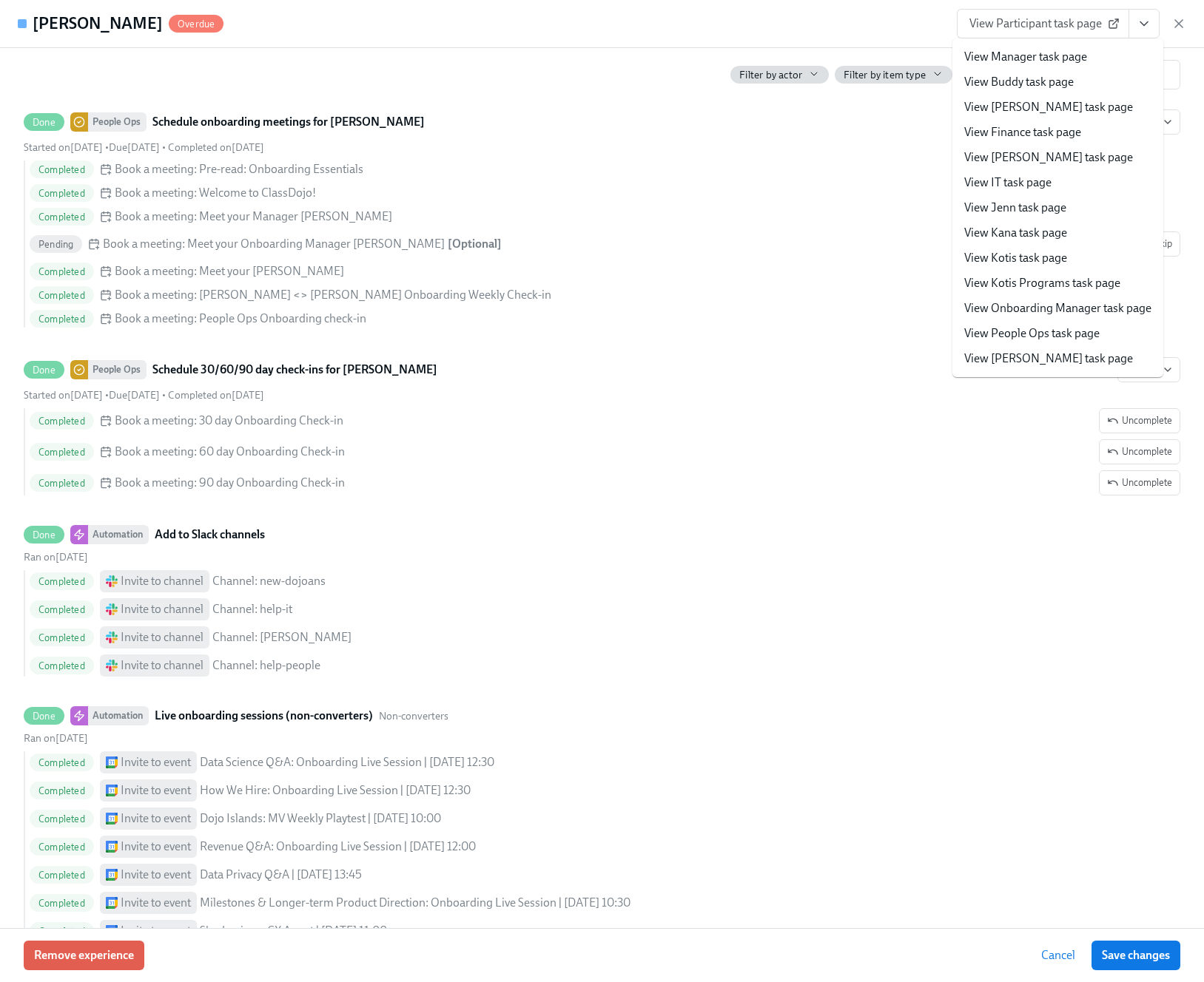
click at [1029, 332] on link "View People Ops task page" at bounding box center [1031, 334] width 135 height 16
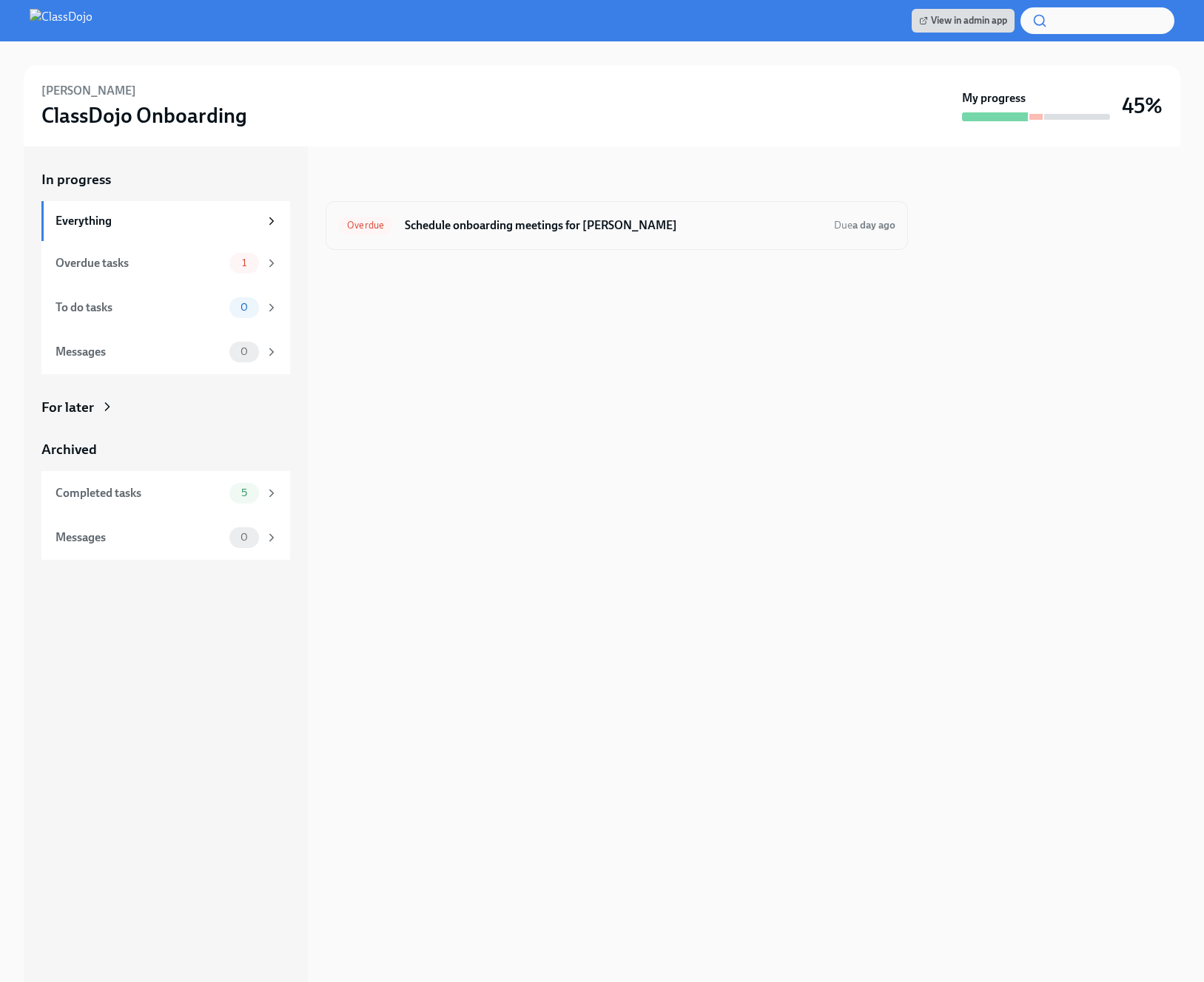
click at [690, 223] on h6 "Schedule onboarding meetings for [PERSON_NAME]" at bounding box center [613, 225] width 417 height 16
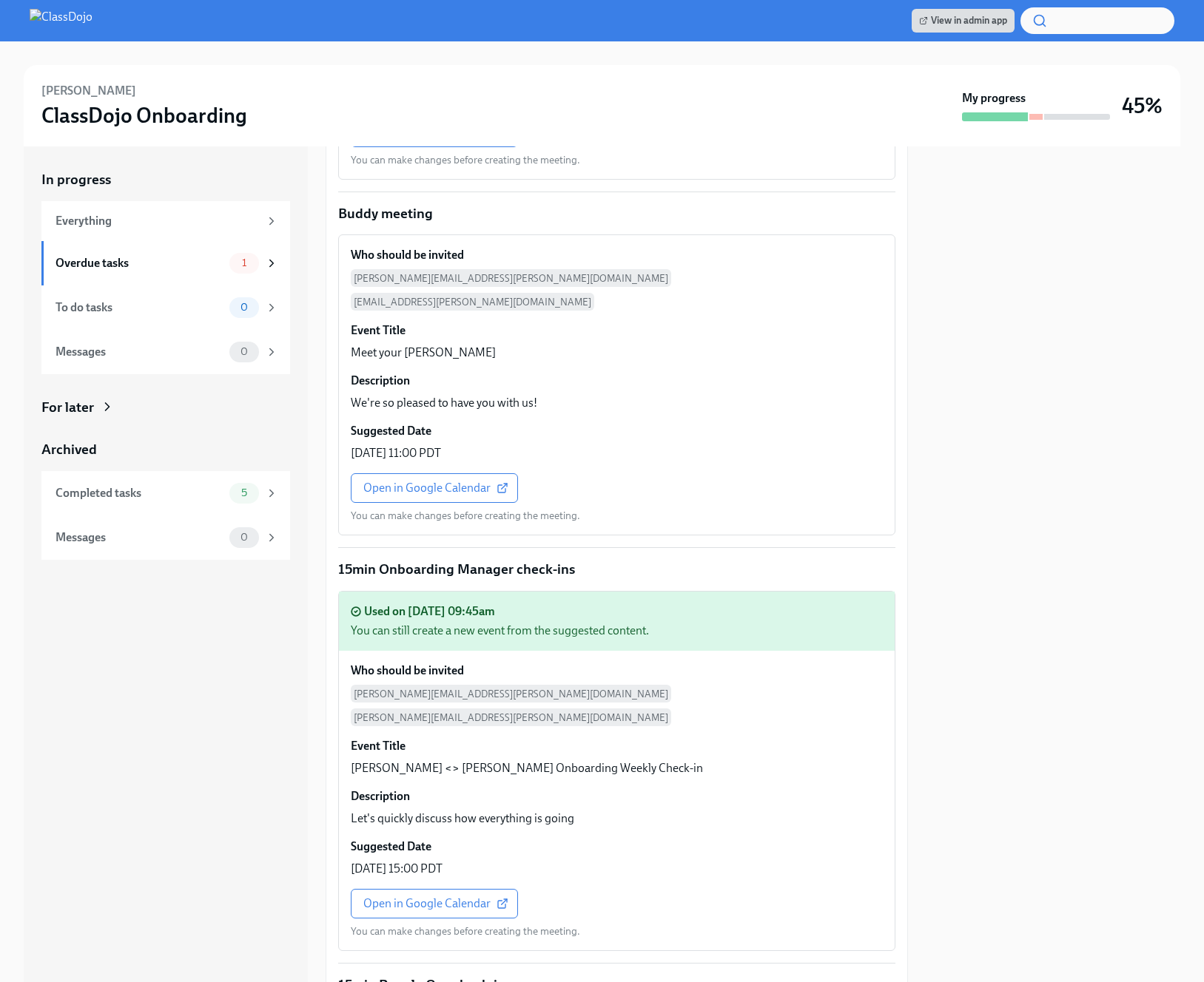
scroll to position [1672, 0]
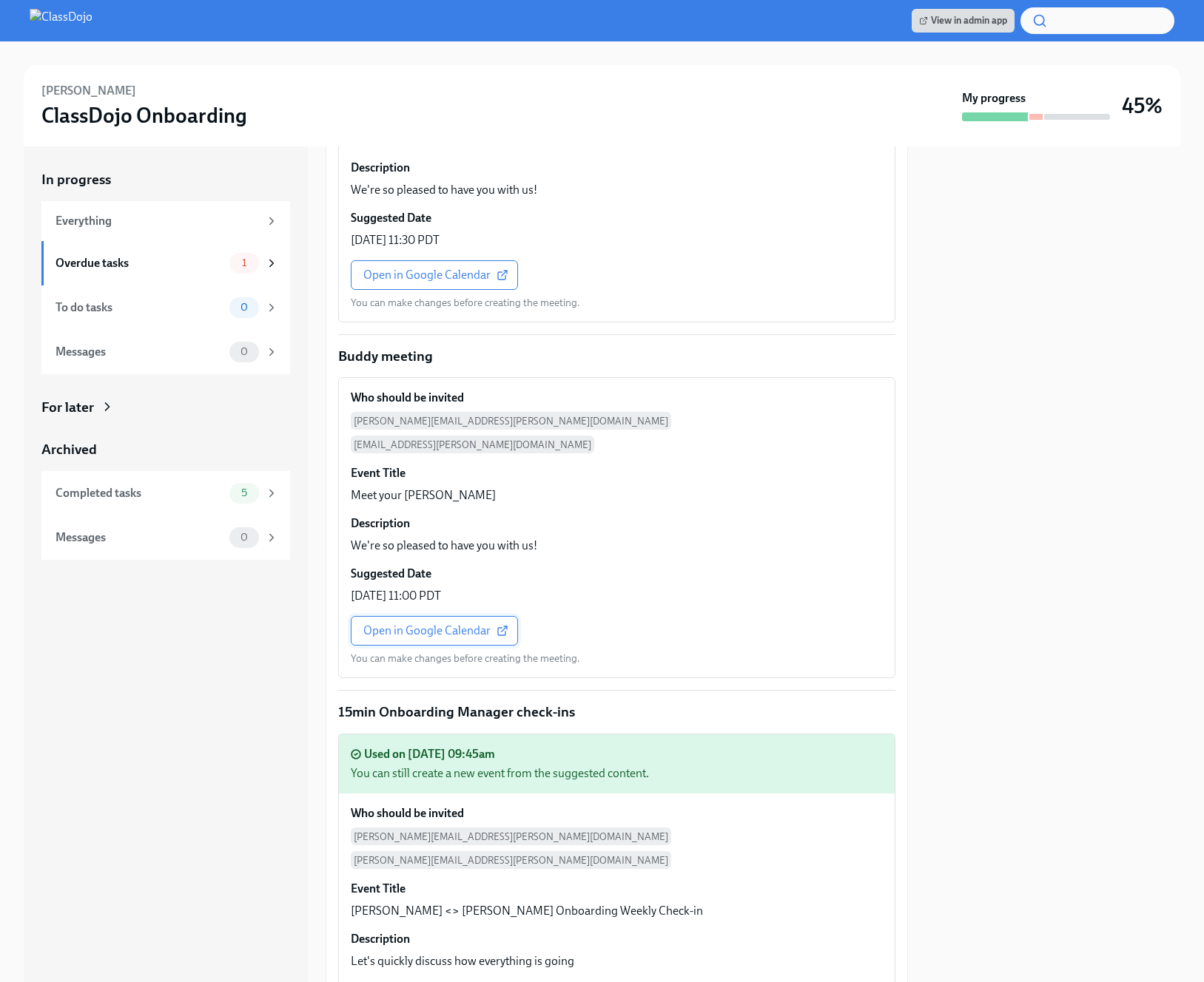
click at [415, 624] on span "Open in Google Calendar" at bounding box center [434, 631] width 142 height 15
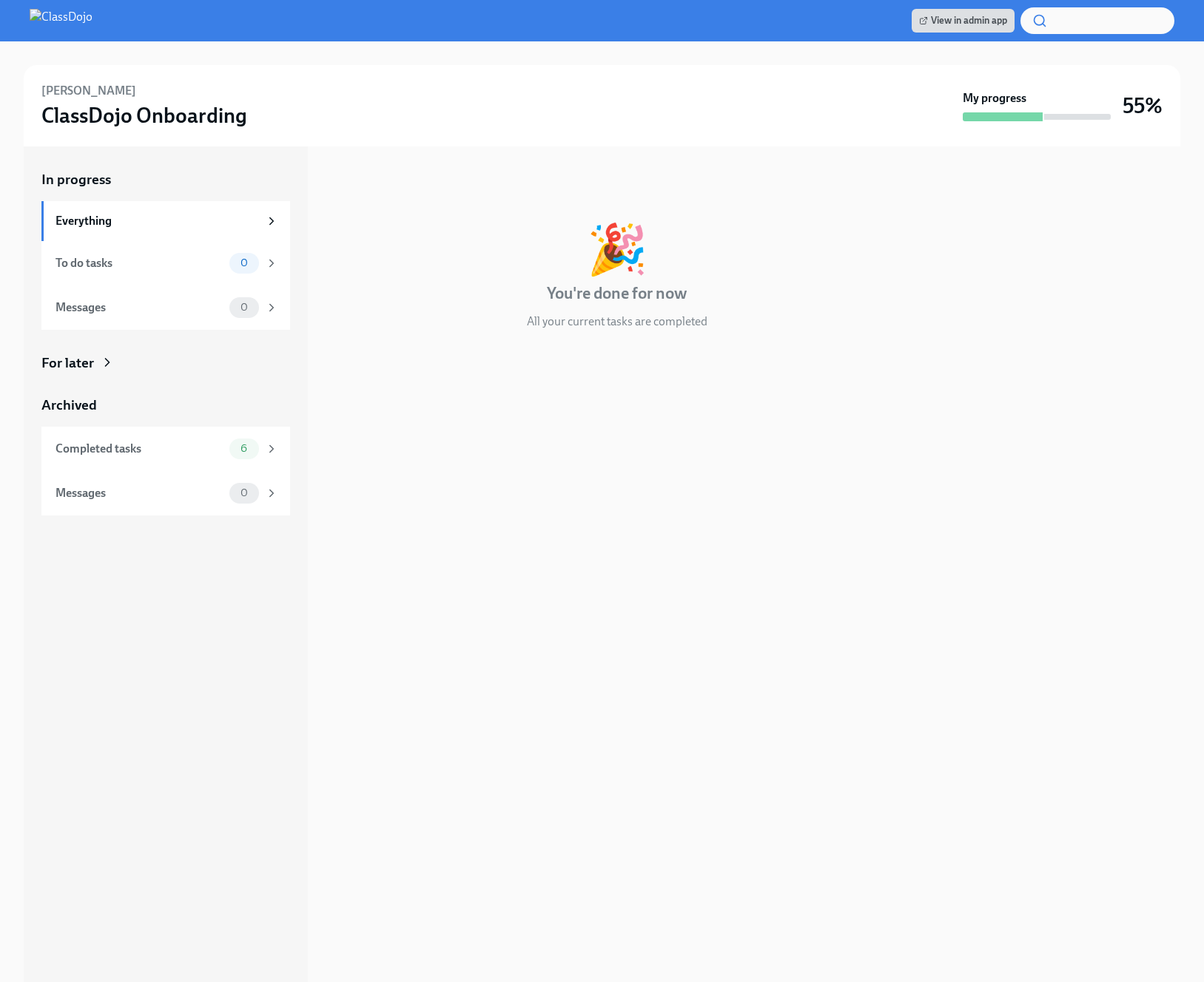
click at [71, 24] on img at bounding box center [61, 20] width 63 height 23
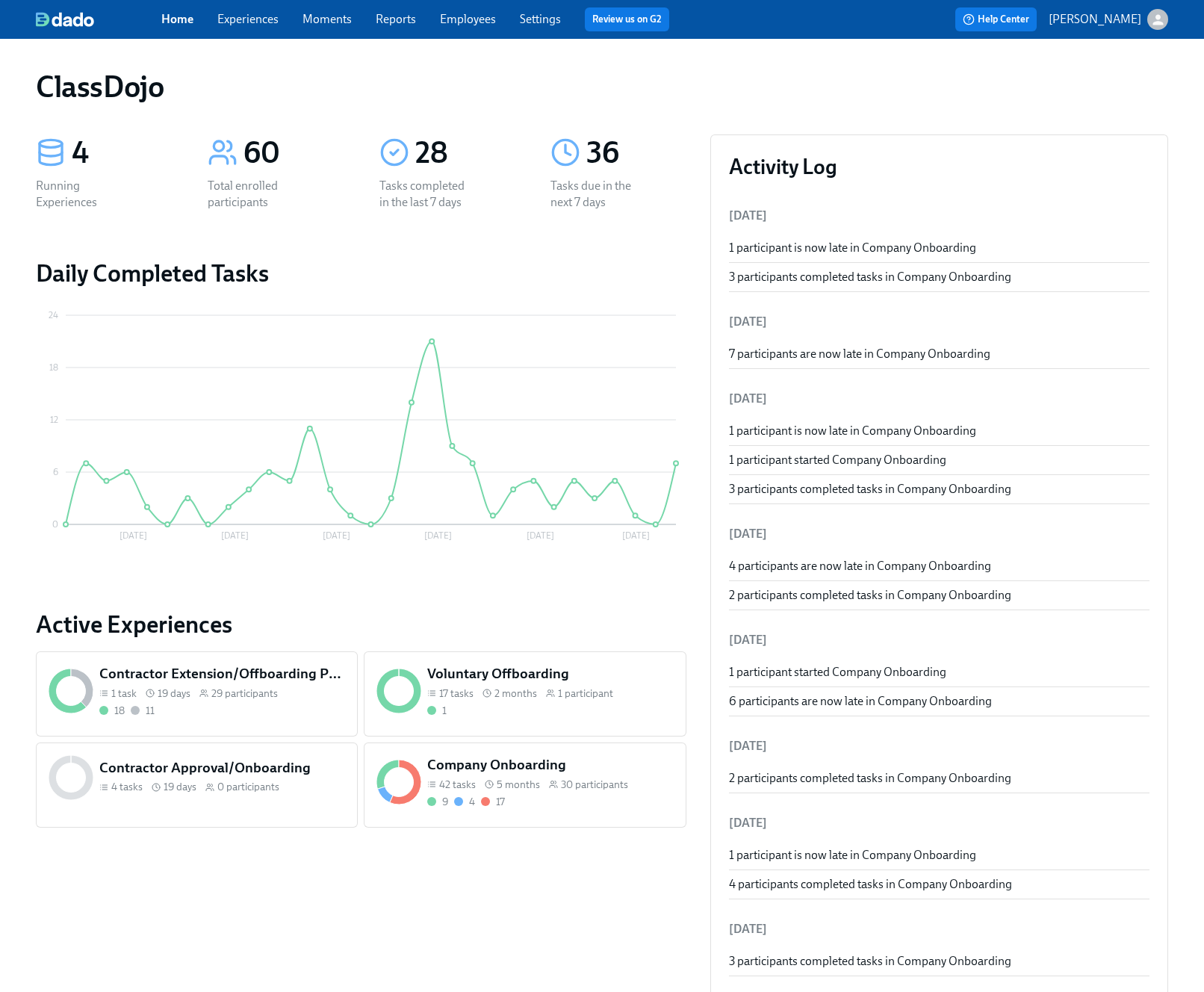
click at [589, 795] on div "9 4 17" at bounding box center [551, 802] width 247 height 14
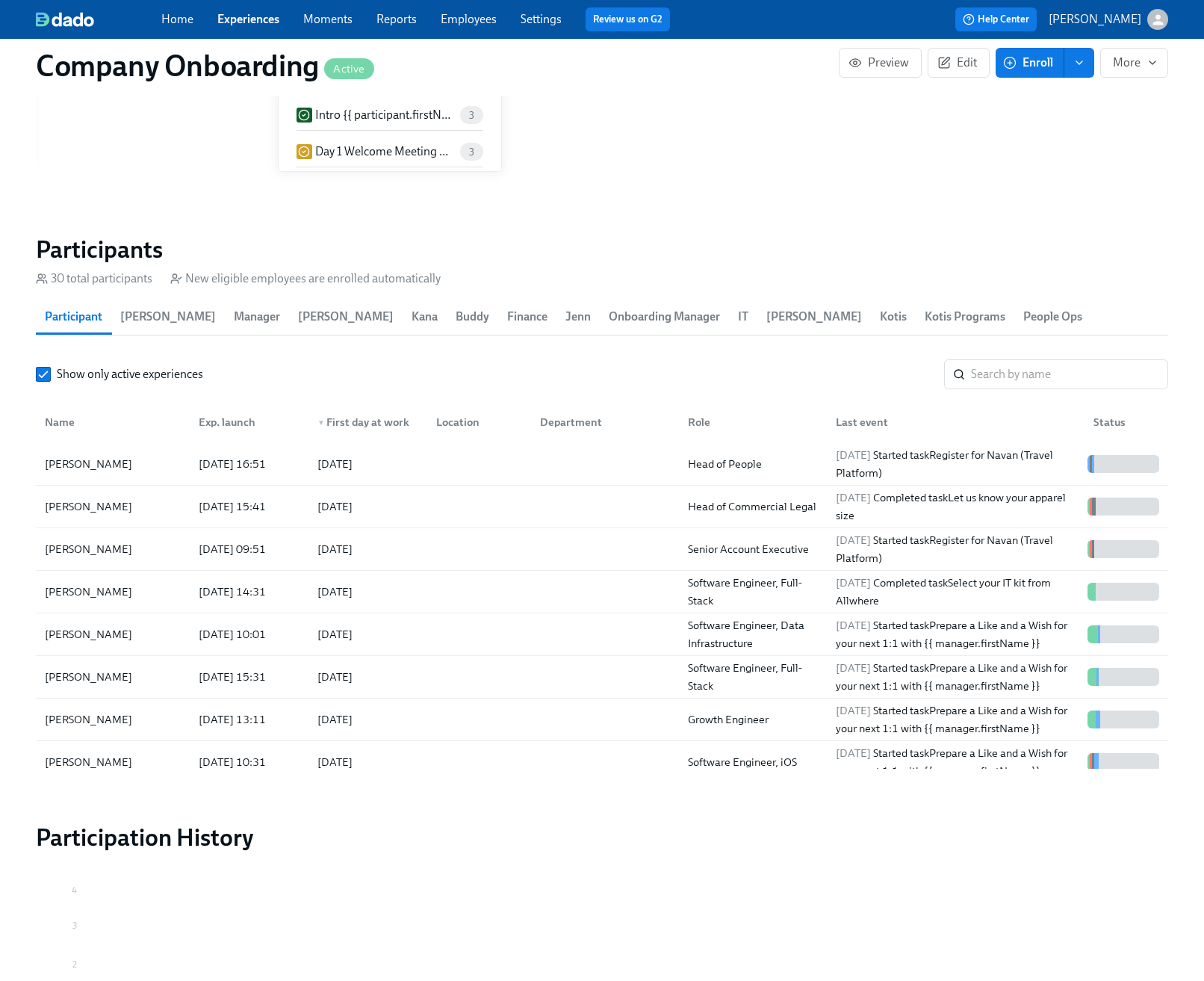
scroll to position [1883, 0]
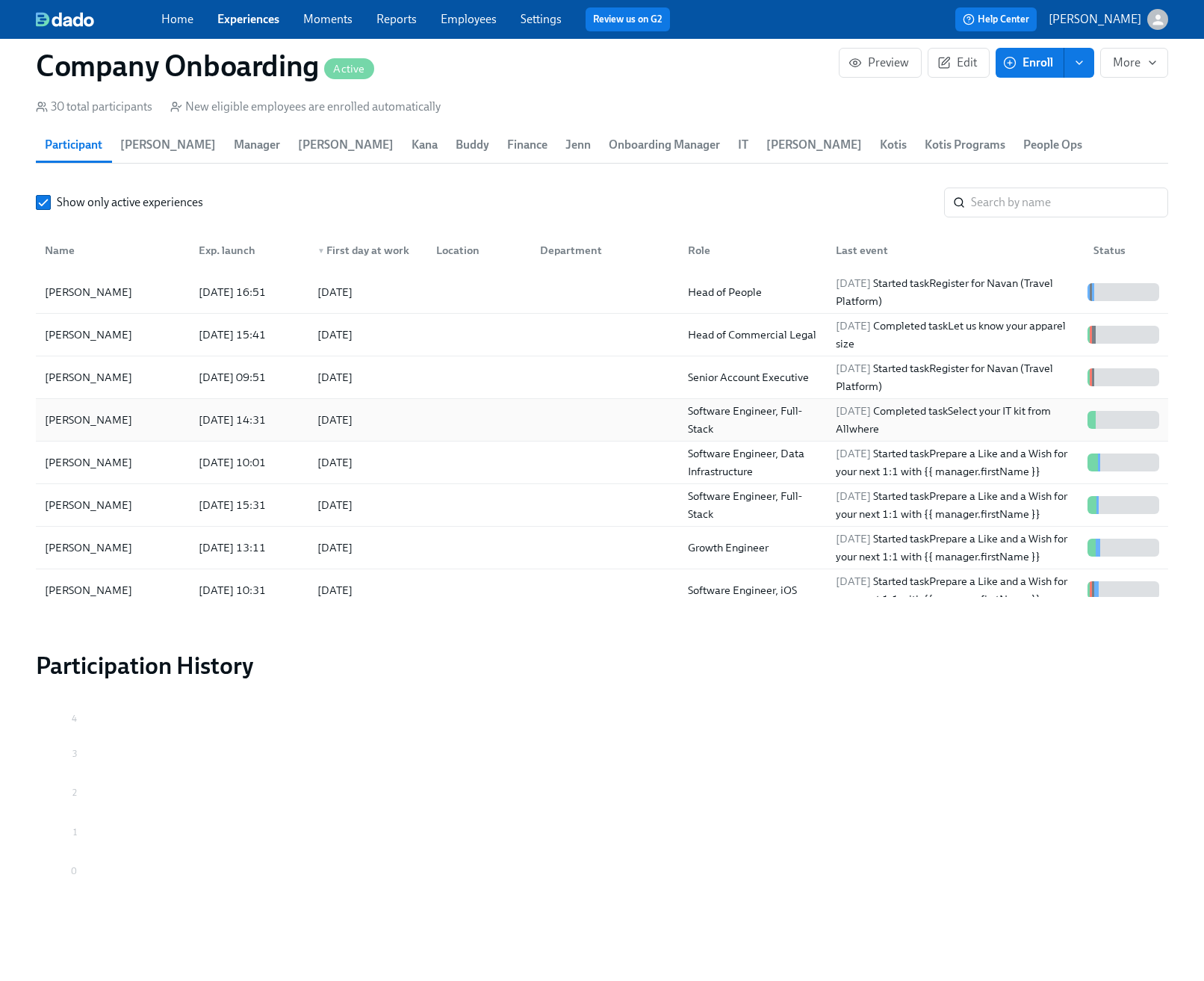
click at [629, 427] on div at bounding box center [602, 420] width 148 height 30
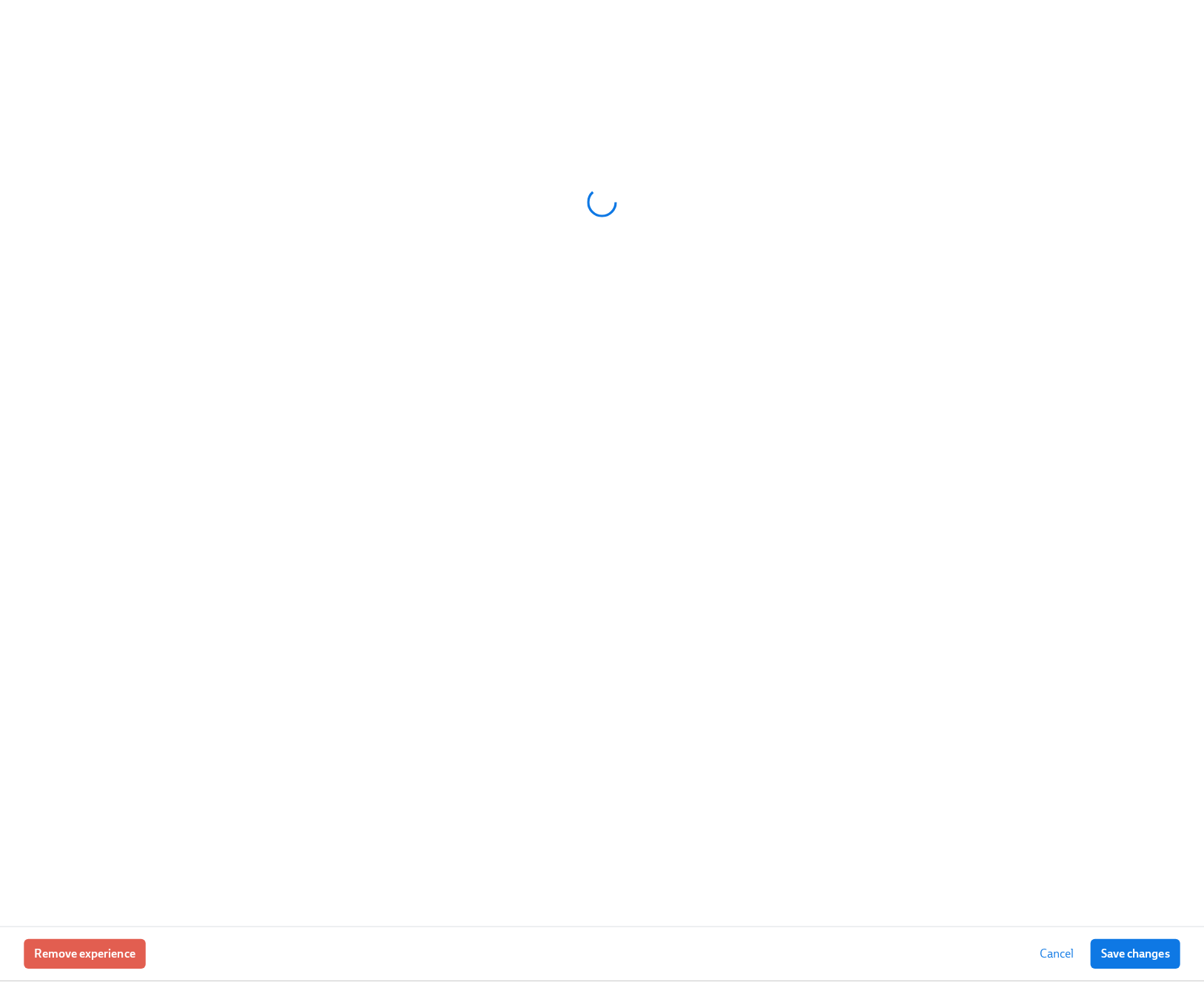
scroll to position [1853, 0]
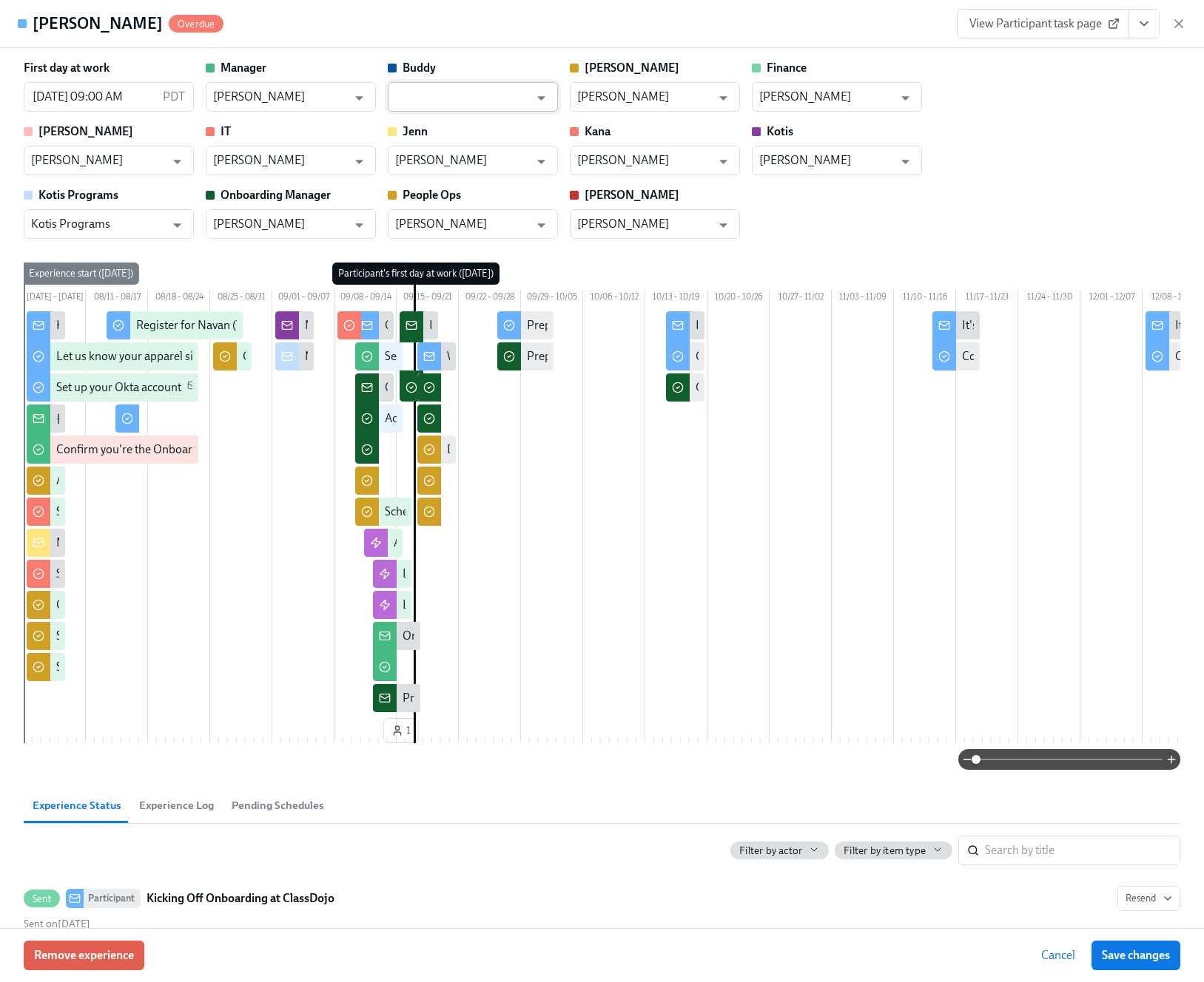
click at [468, 97] on input "text" at bounding box center [462, 97] width 134 height 30
click at [455, 127] on li "Kathy Wu" at bounding box center [472, 139] width 170 height 25
type input "Kathy Wu"
click at [1114, 173] on div "First day at work 09/17/2025 09:00 AM PDT ​ Manager Trevor Pace ​ Buddy Kathy W…" at bounding box center [601, 149] width 1157 height 179
click at [1142, 967] on button "Save changes" at bounding box center [1136, 956] width 89 height 30
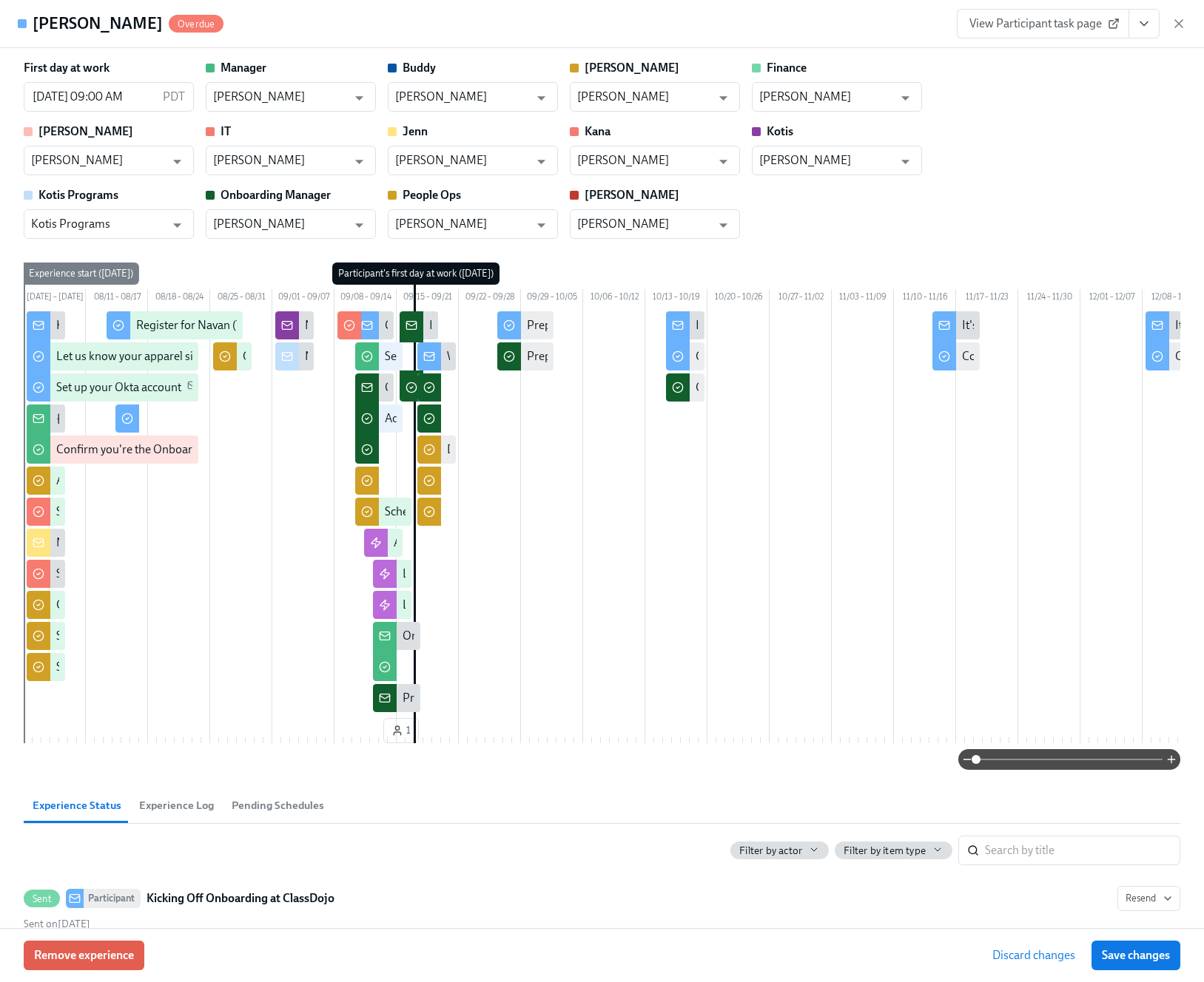
type input "Kathy Wu"
click at [1144, 23] on icon "View task page" at bounding box center [1143, 23] width 15 height 15
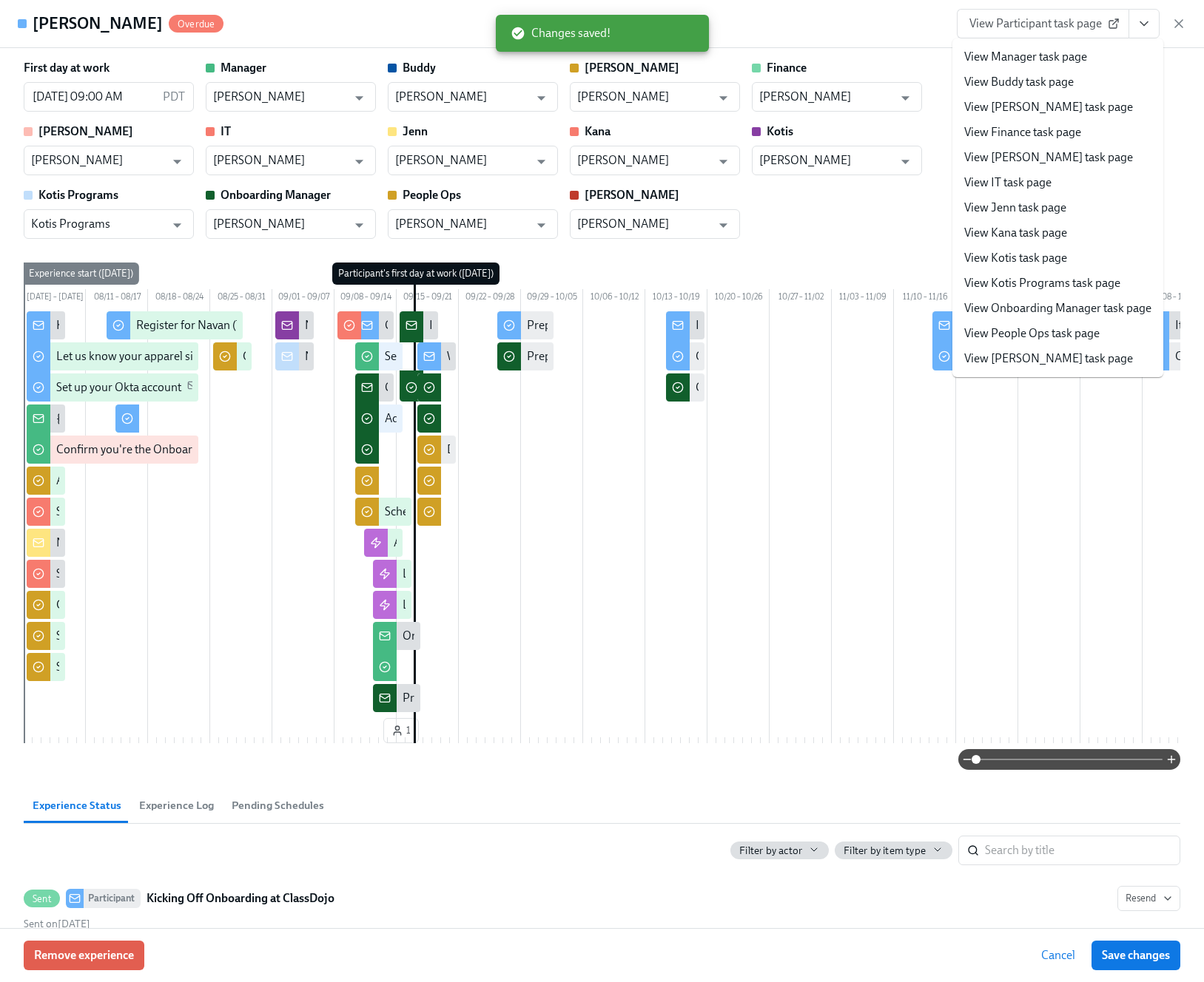
click at [1038, 330] on link "View People Ops task page" at bounding box center [1031, 334] width 135 height 16
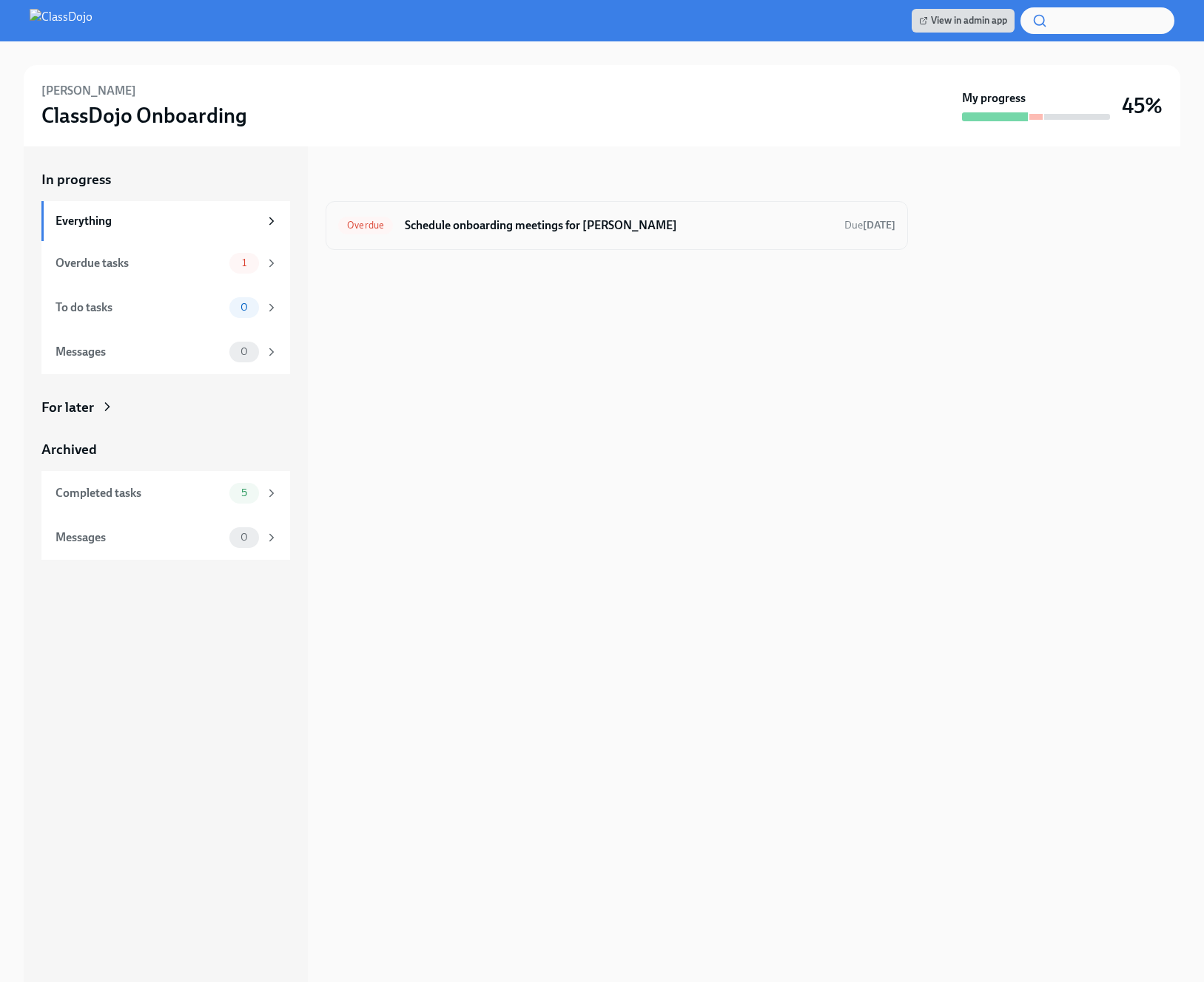
click at [732, 230] on h6 "Schedule onboarding meetings for [PERSON_NAME]" at bounding box center [618, 225] width 428 height 16
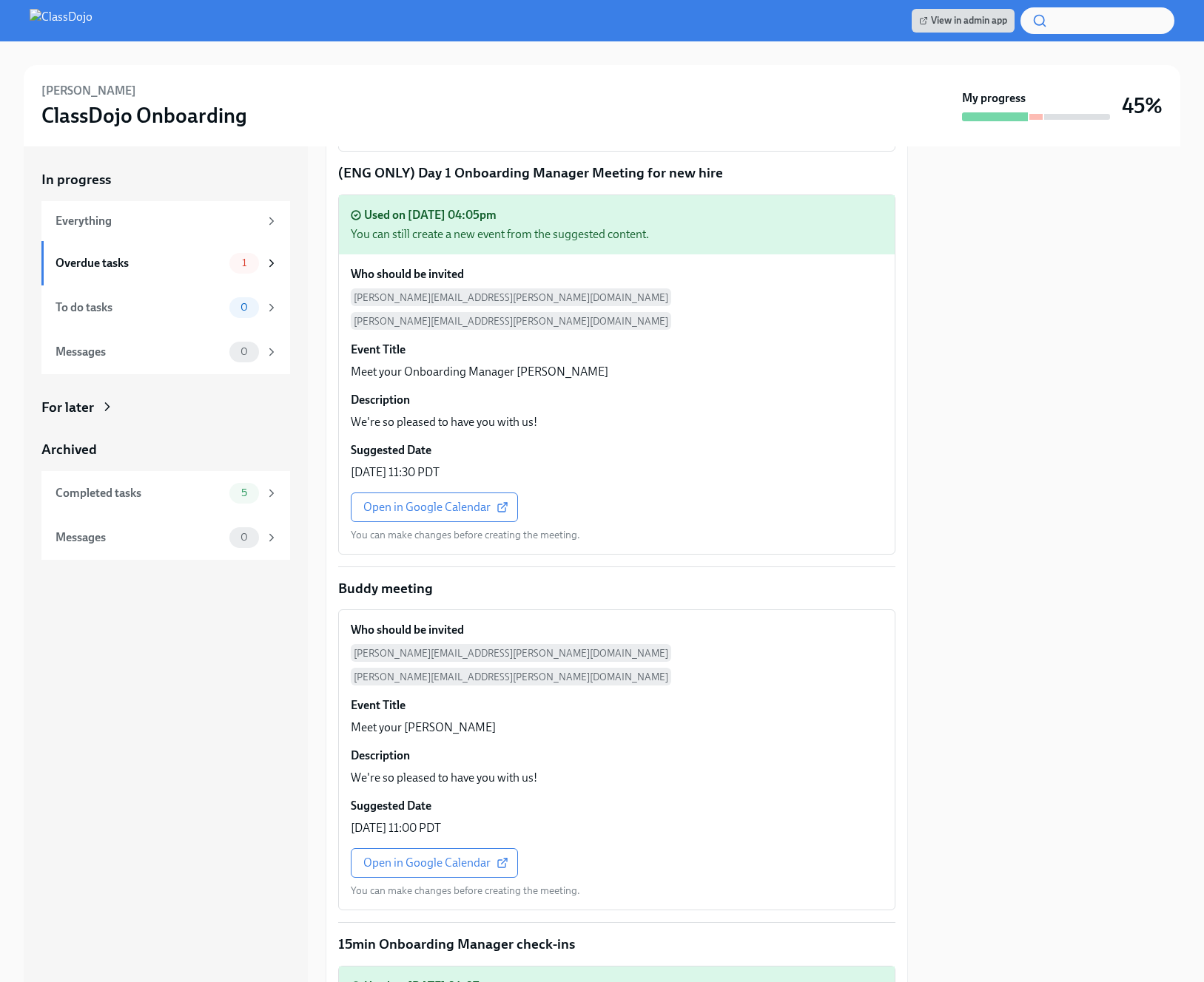
scroll to position [1580, 0]
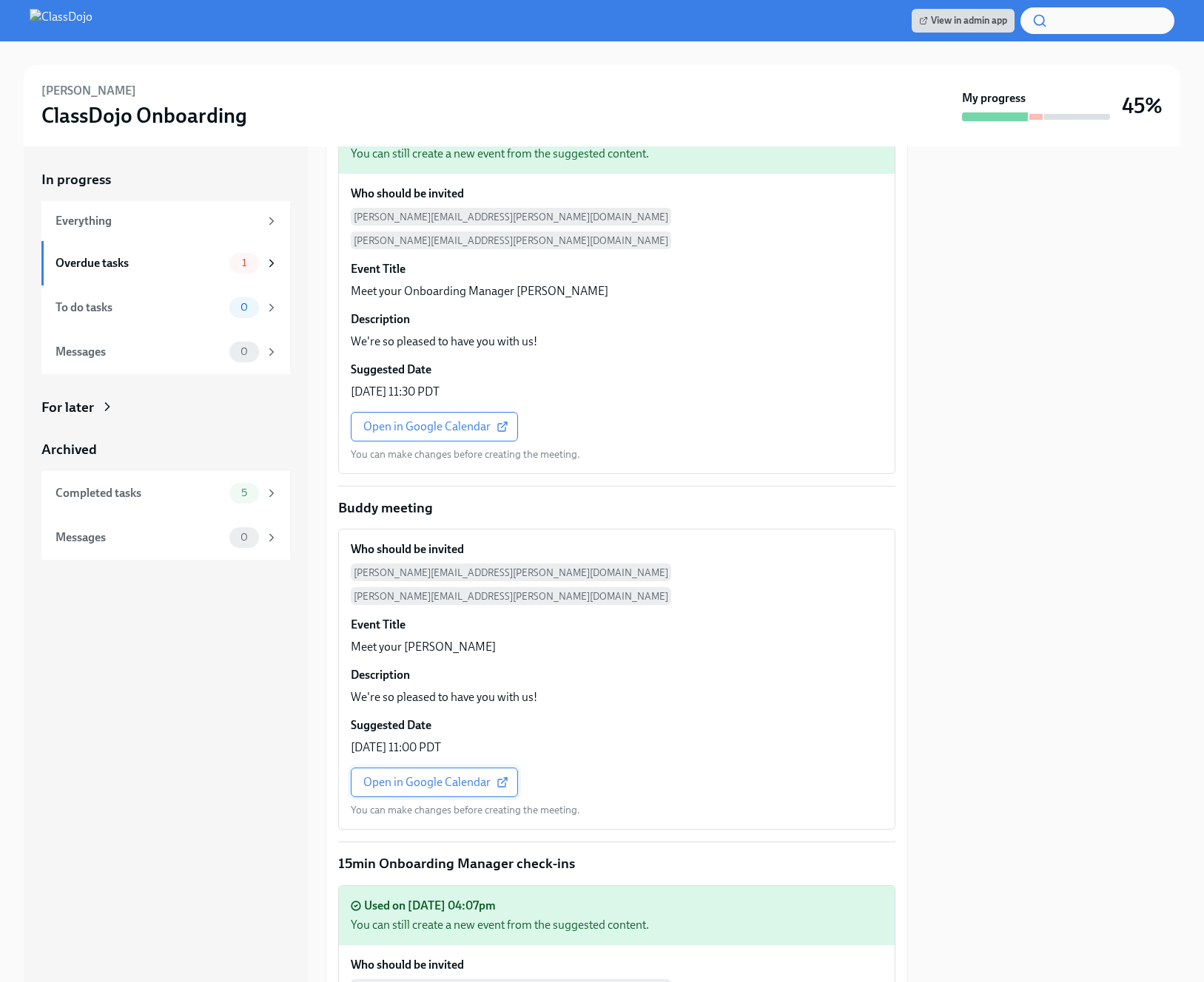
click at [392, 775] on span "Open in Google Calendar" at bounding box center [434, 782] width 142 height 15
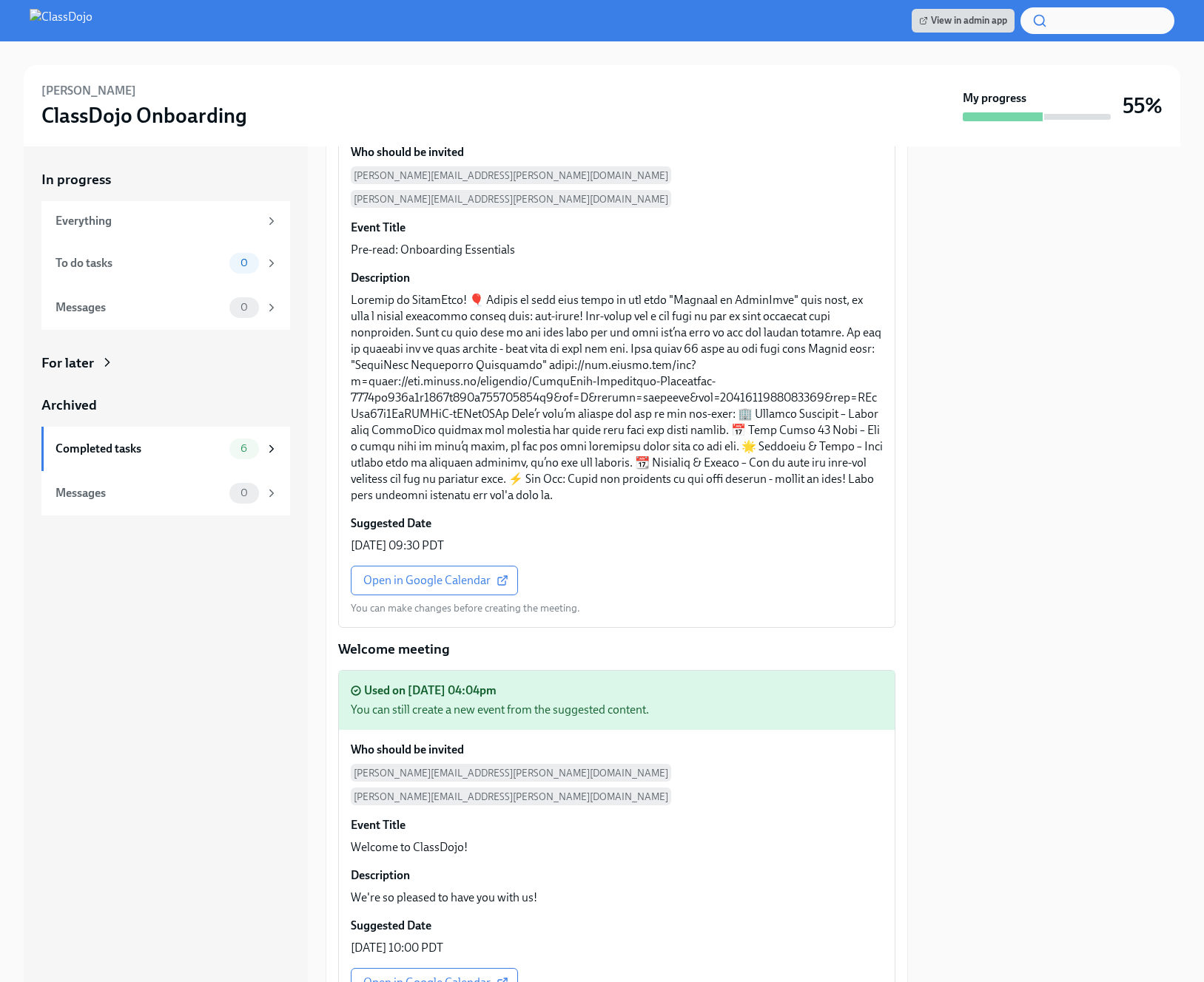
scroll to position [0, 0]
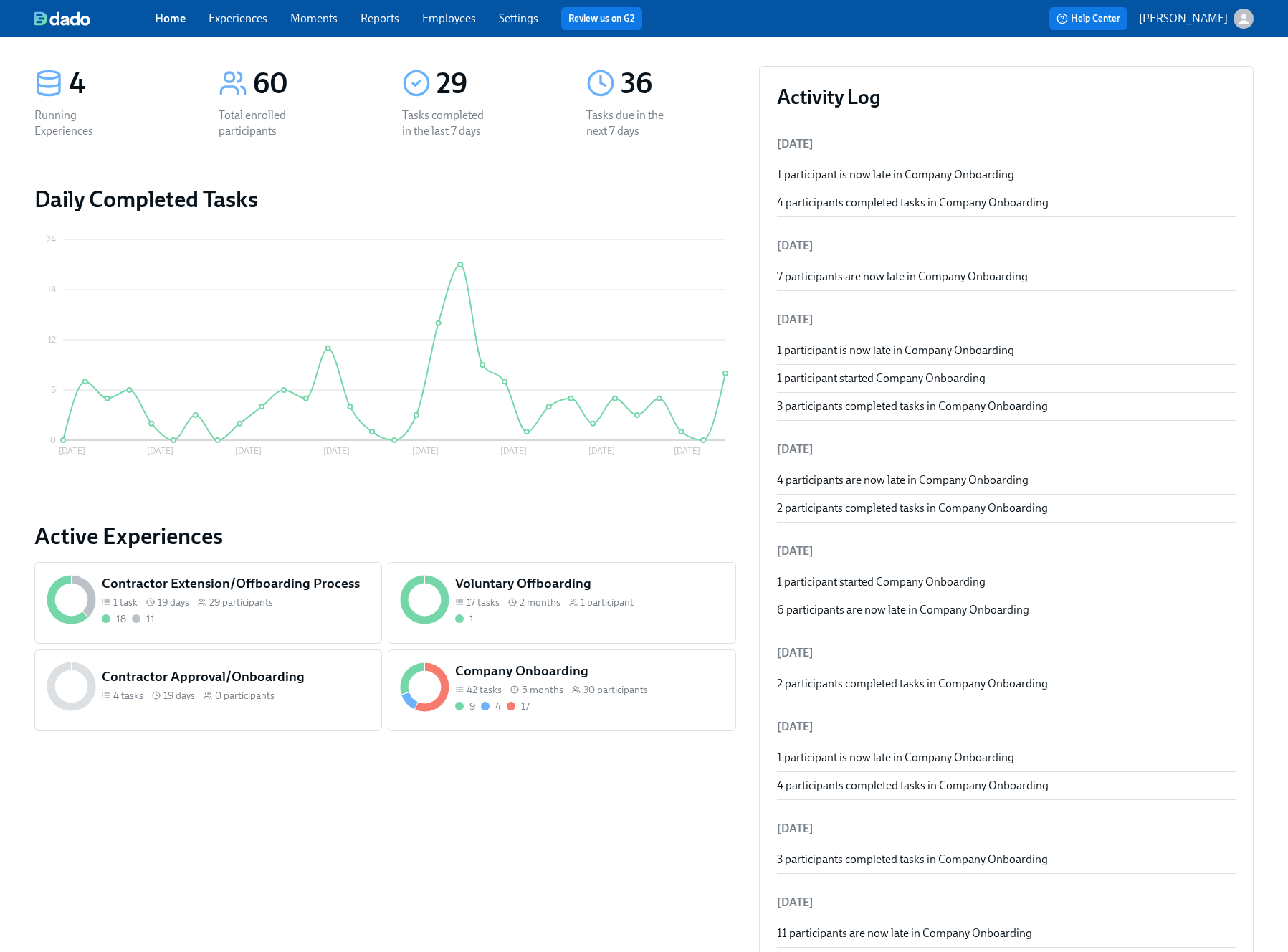
scroll to position [124, 0]
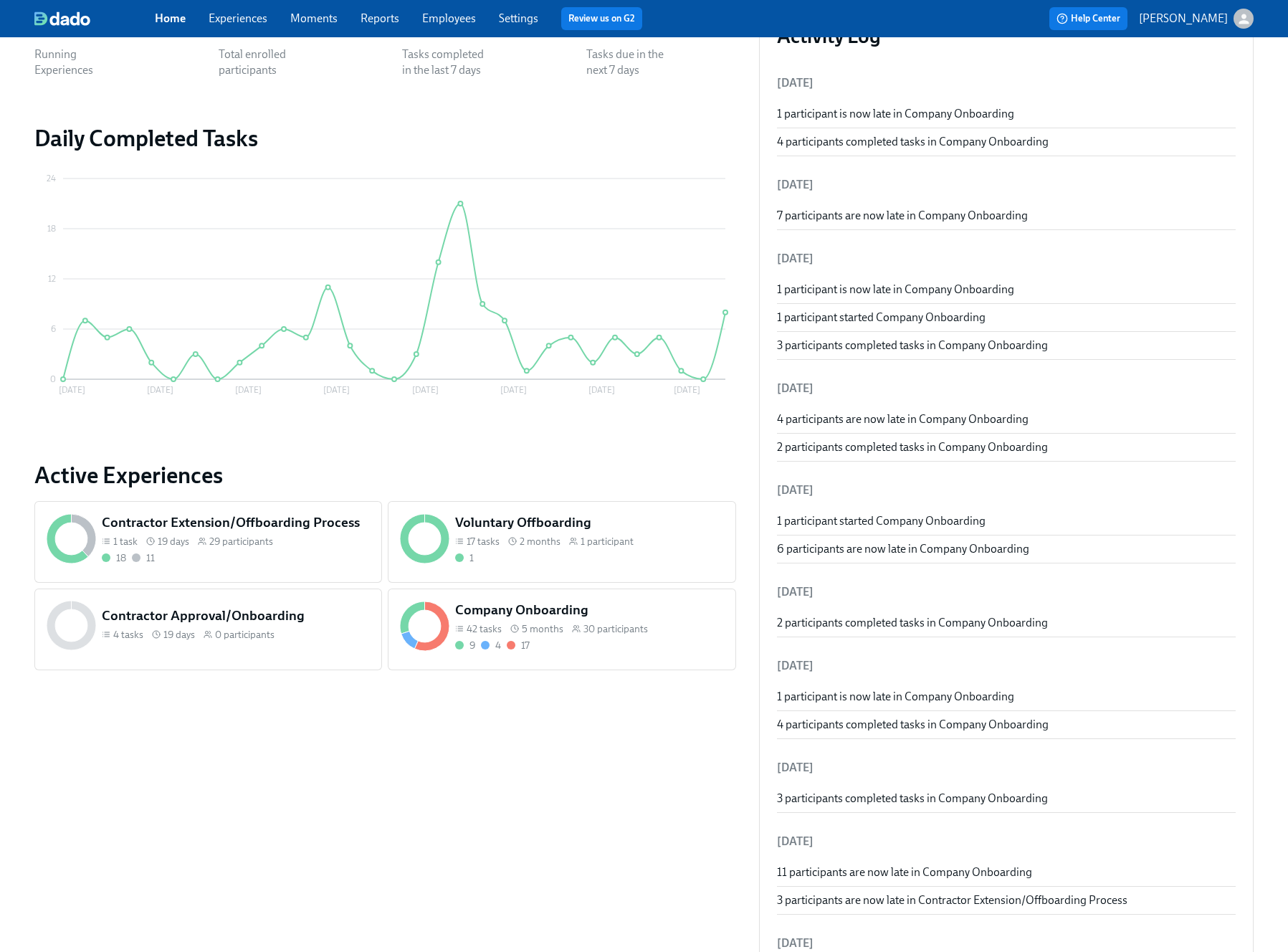
click at [679, 568] on div "Voluntary Offboarding 17 tasks 2 months 1 participant 1" at bounding box center [561, 542] width 347 height 81
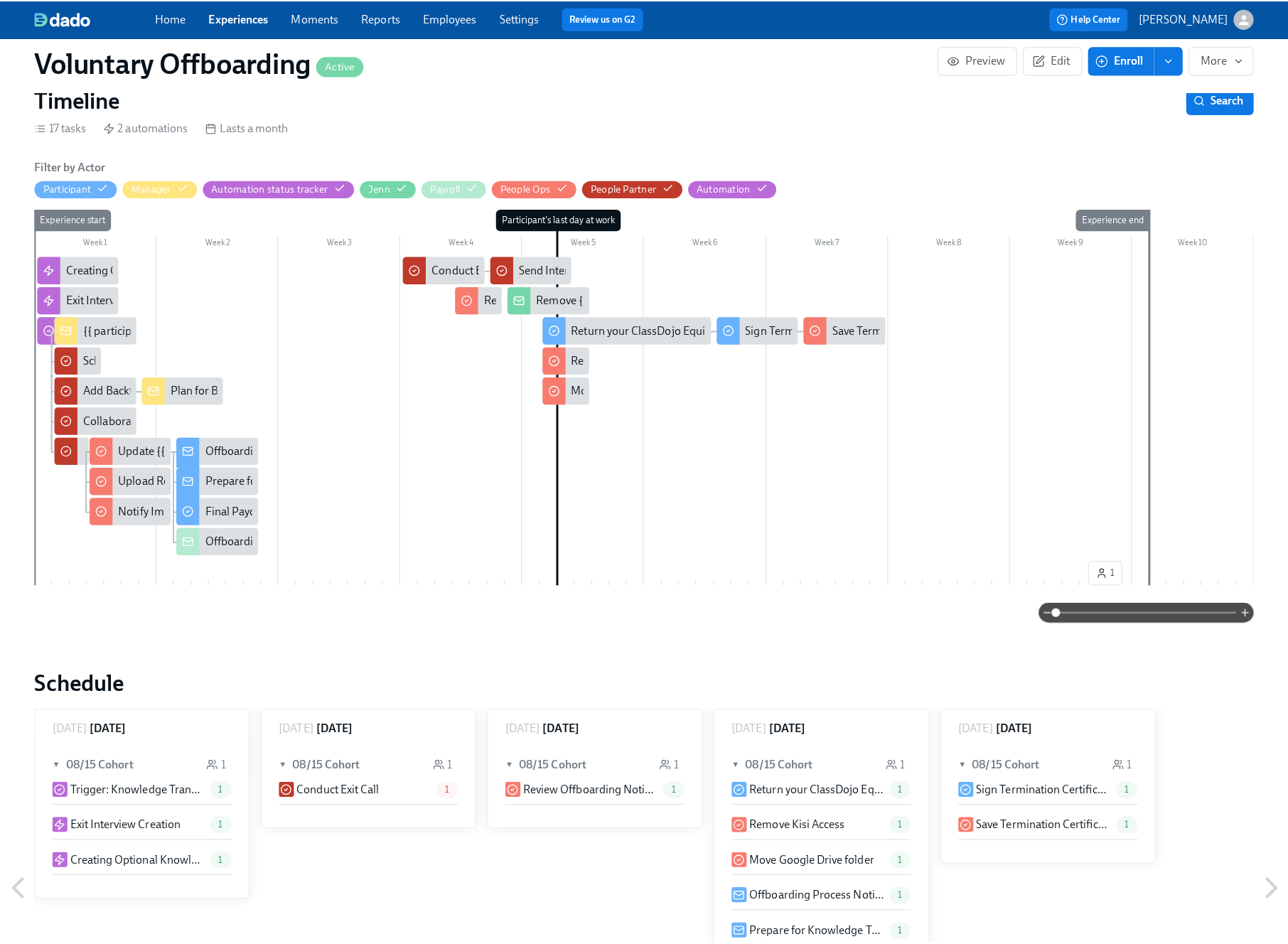
scroll to position [327, 0]
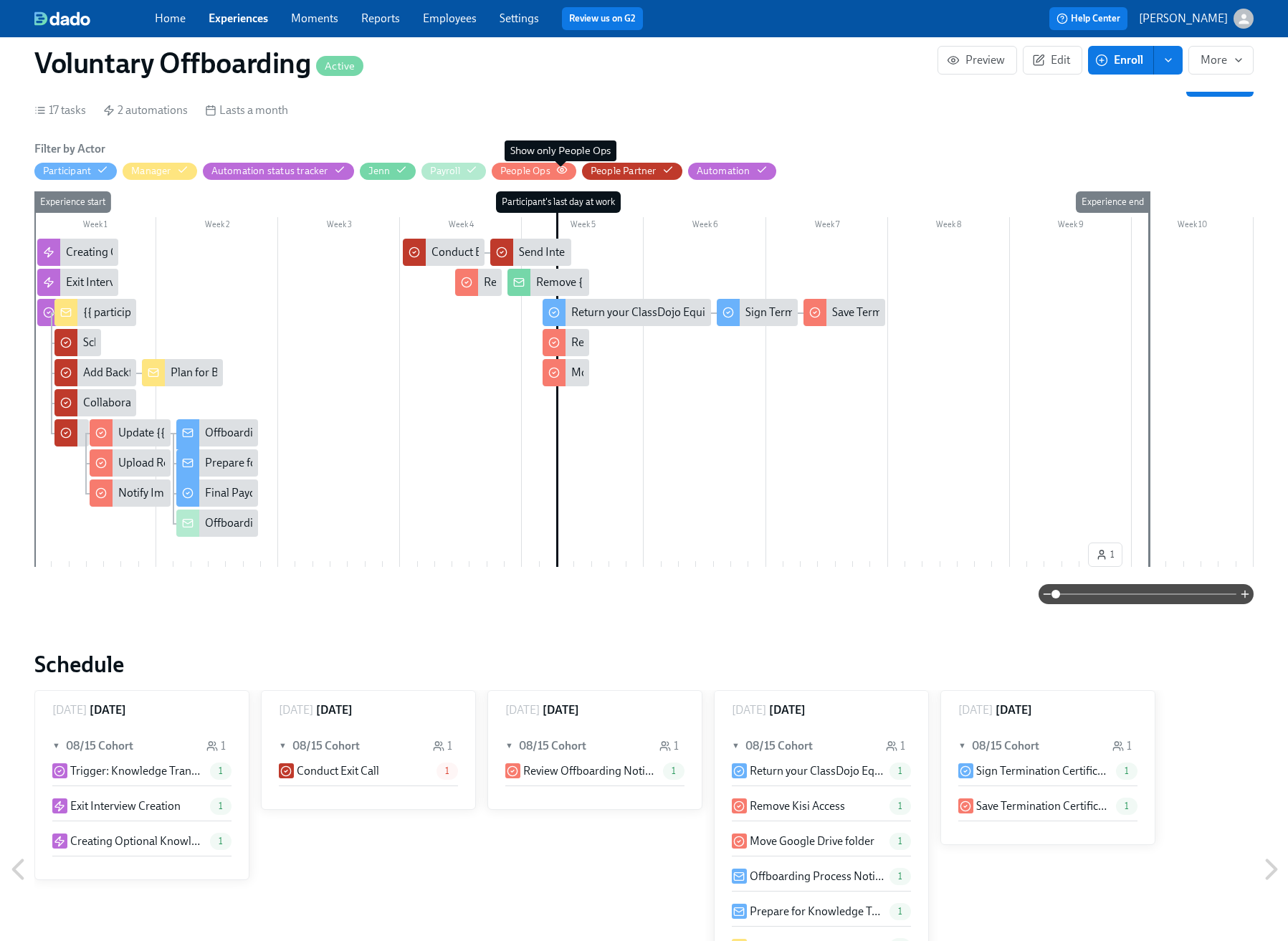
click at [557, 169] on icon "button" at bounding box center [561, 170] width 11 height 11
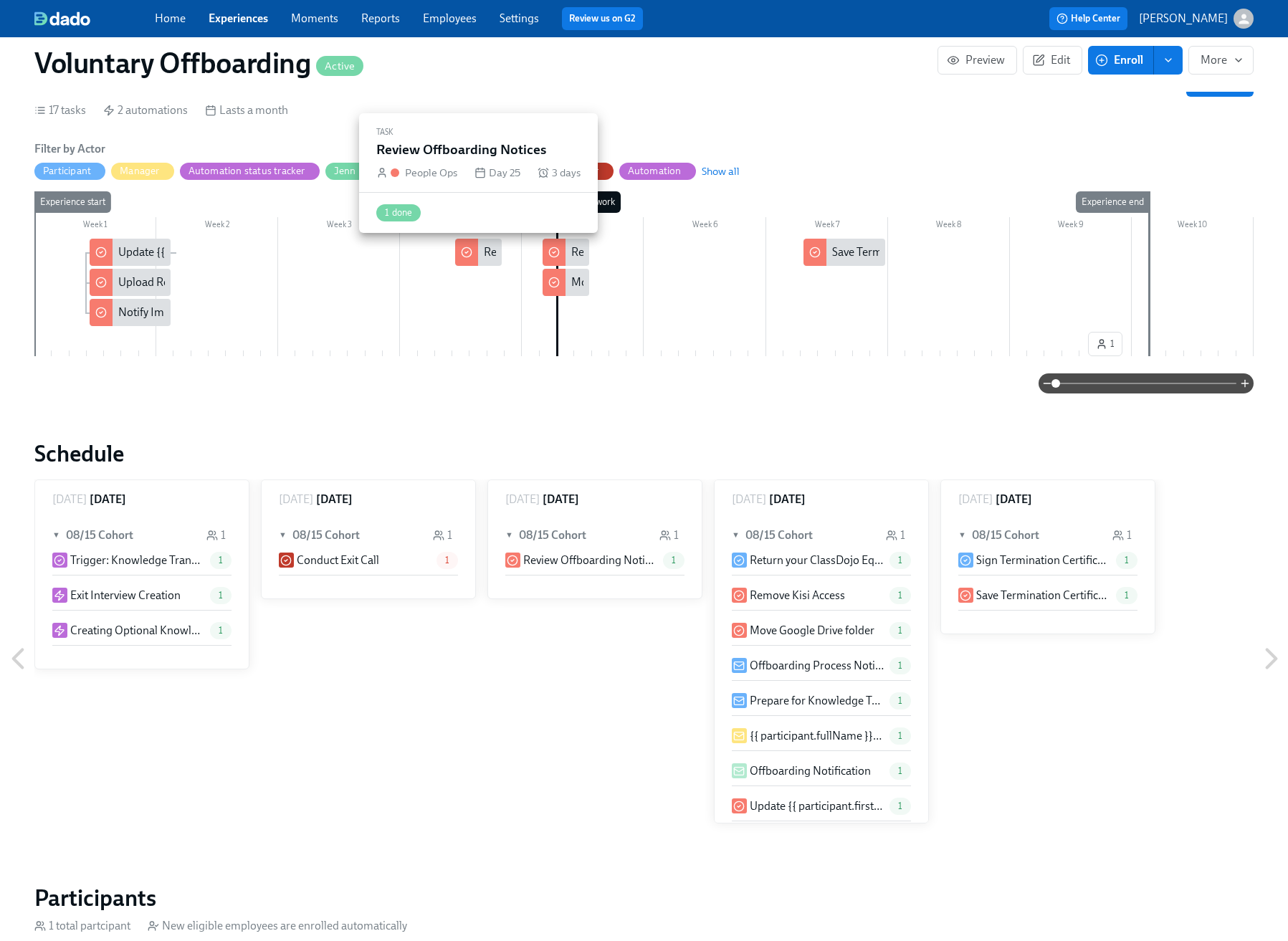
click at [491, 250] on div "Review Offboarding Notices" at bounding box center [552, 252] width 138 height 16
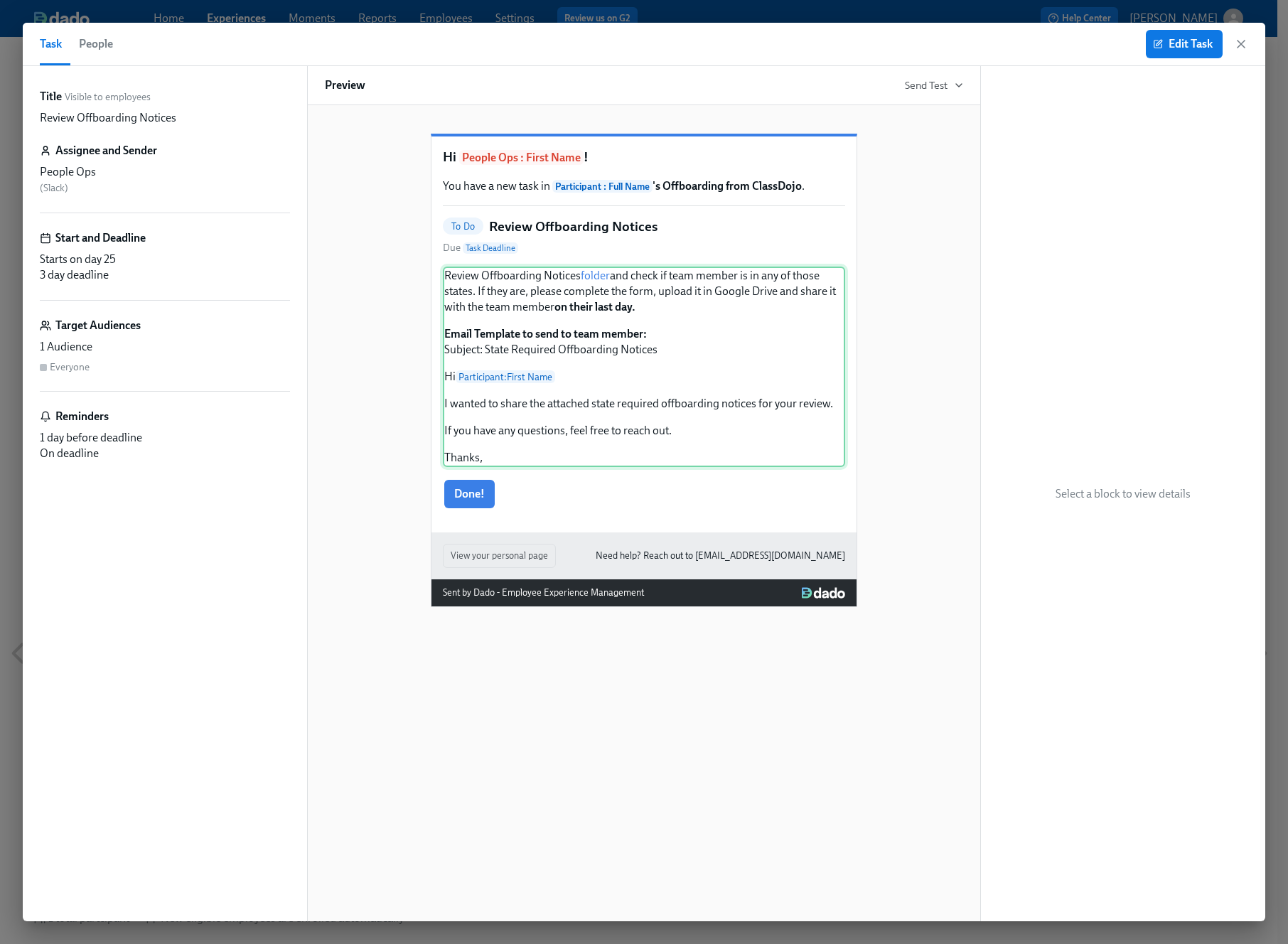
click at [778, 388] on div "Review Offboarding Notices folder and check if team member is in any of those s…" at bounding box center [644, 367] width 402 height 200
click at [599, 342] on div "Review Offboarding Notices folder and check if team member is in any of those s…" at bounding box center [644, 367] width 402 height 200
click at [1163, 51] on button "Edit Task" at bounding box center [1184, 44] width 77 height 28
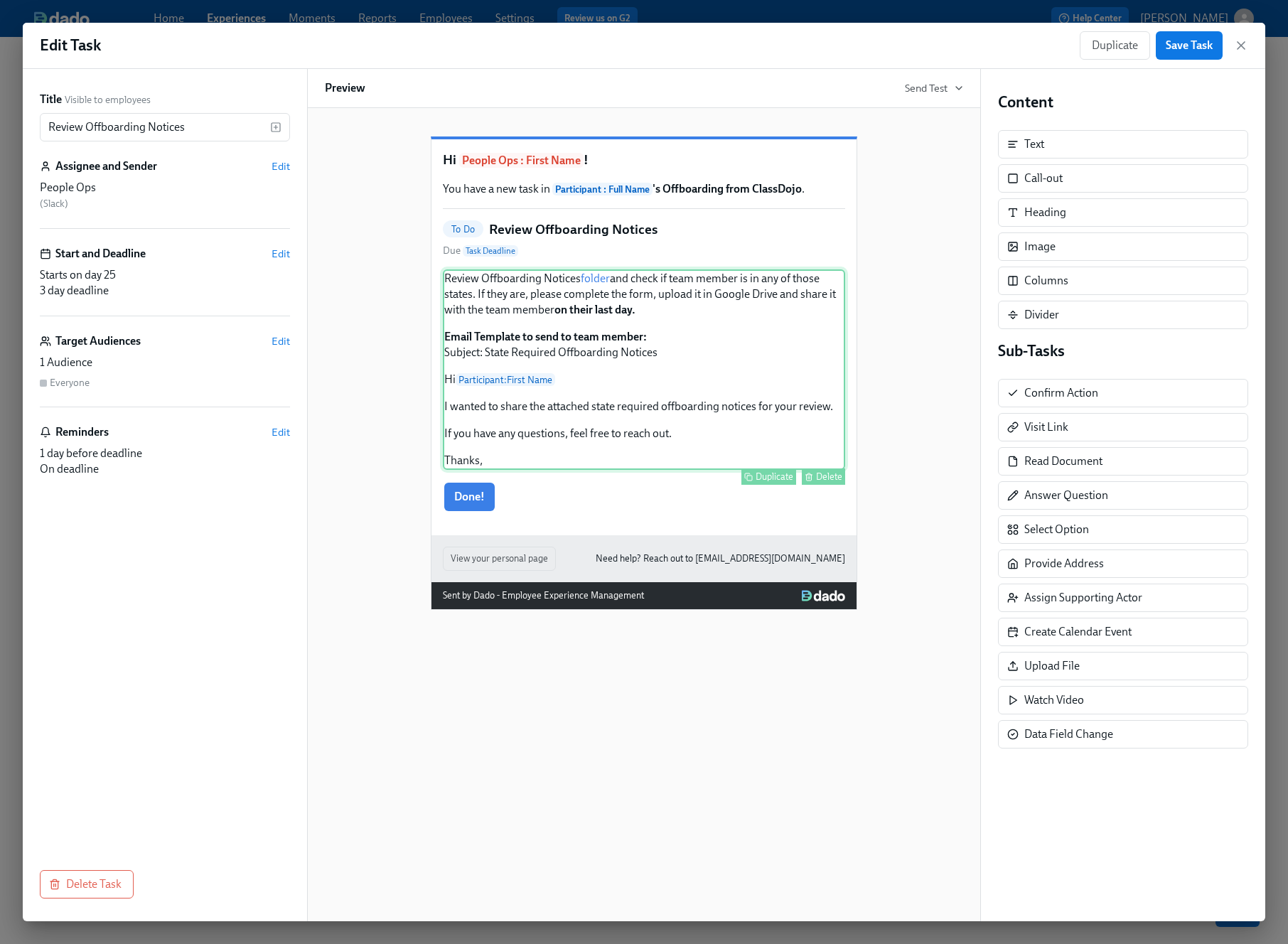
click at [657, 361] on div "Review Offboarding Notices folder and check if team member is in any of those s…" at bounding box center [644, 369] width 402 height 200
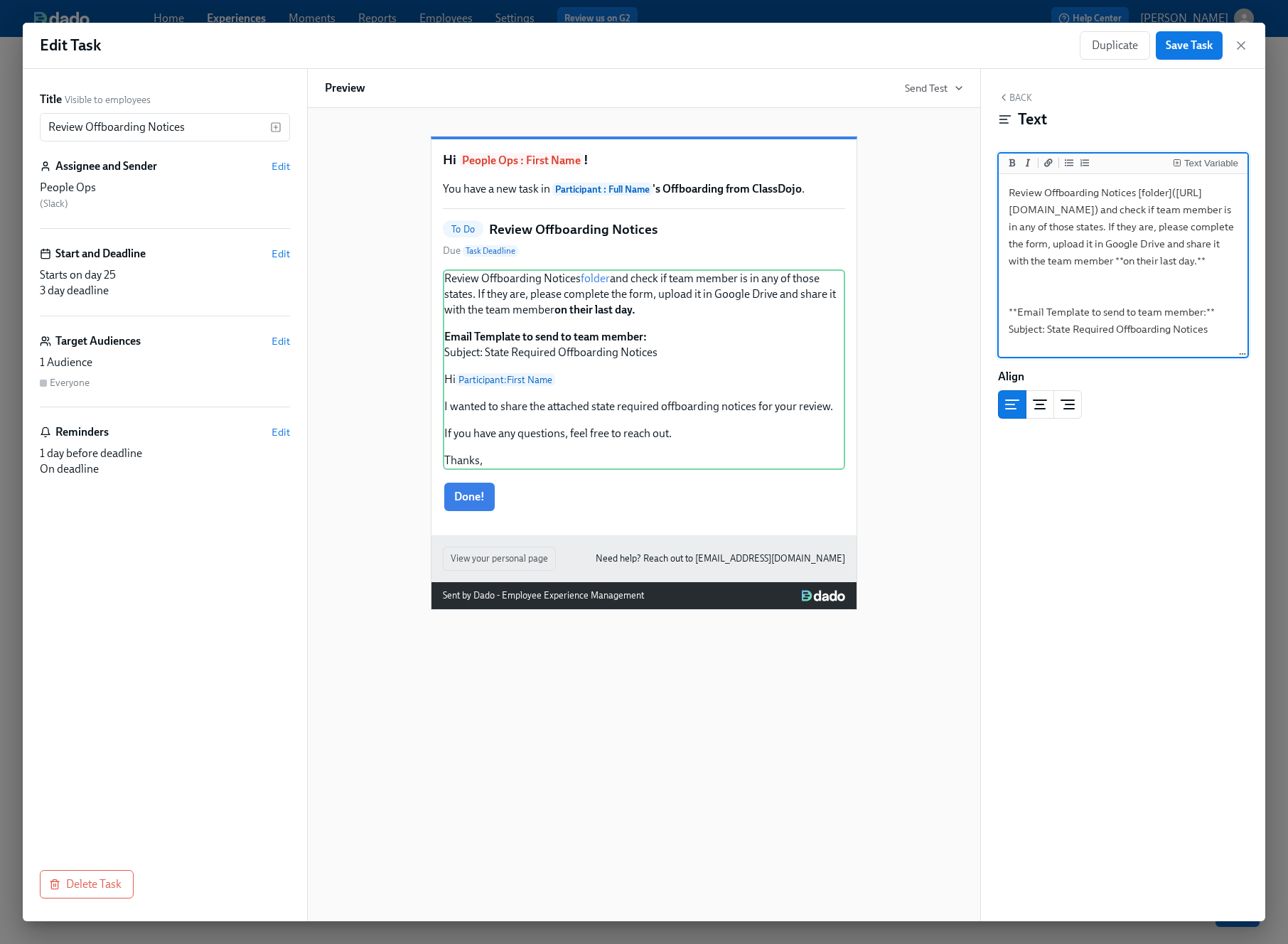
drag, startPoint x: 1153, startPoint y: 226, endPoint x: 1012, endPoint y: 216, distance: 141.4
click at [1012, 216] on textarea "Review Offboarding Notices [folder]([URL][DOMAIN_NAME]) and check if team membe…" at bounding box center [1123, 338] width 243 height 321
click at [1242, 48] on icon "button" at bounding box center [1241, 45] width 14 height 14
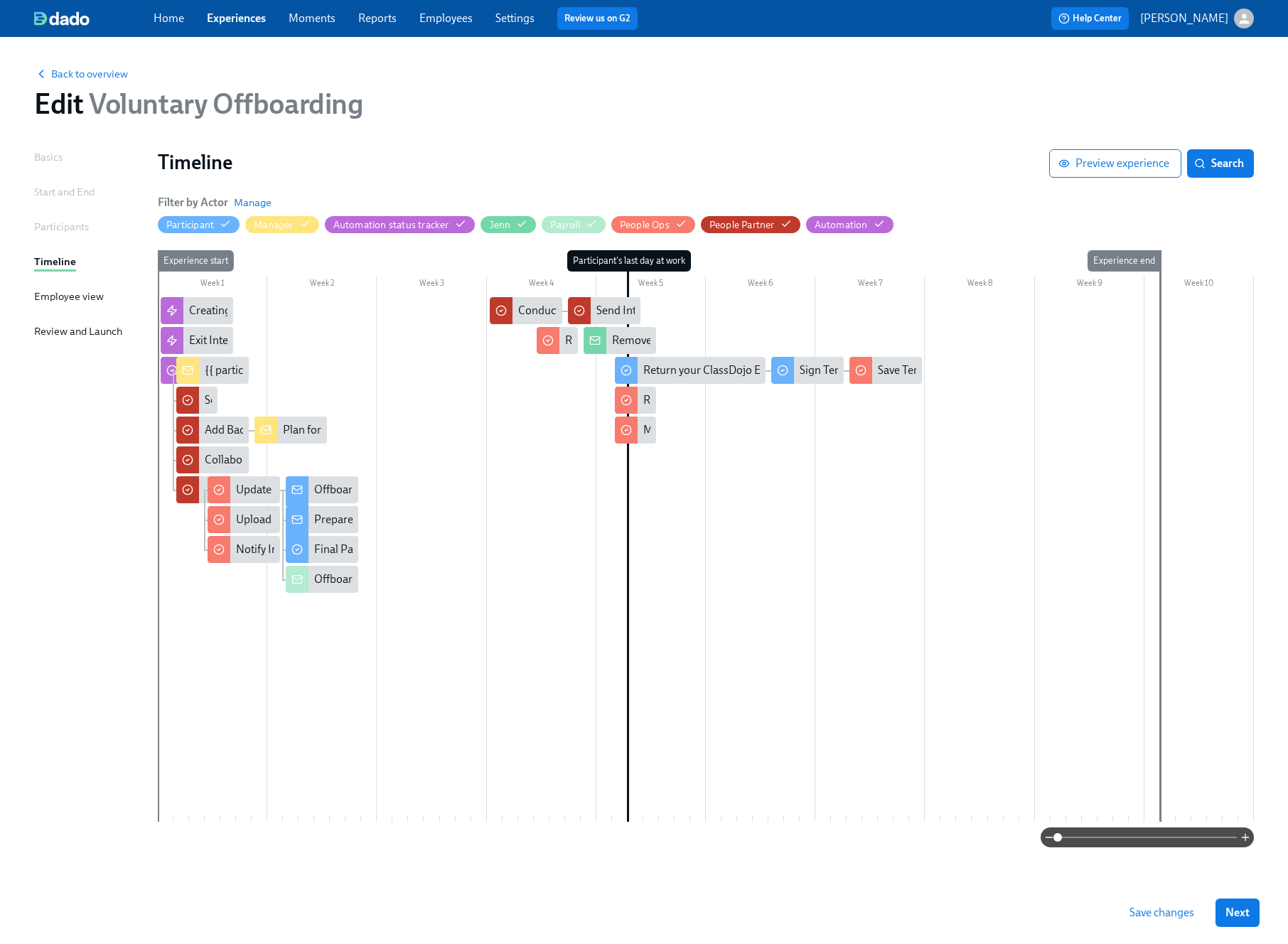
click at [635, 173] on h1 "Timeline" at bounding box center [603, 162] width 892 height 25
click at [303, 223] on icon "button" at bounding box center [304, 223] width 11 height 11
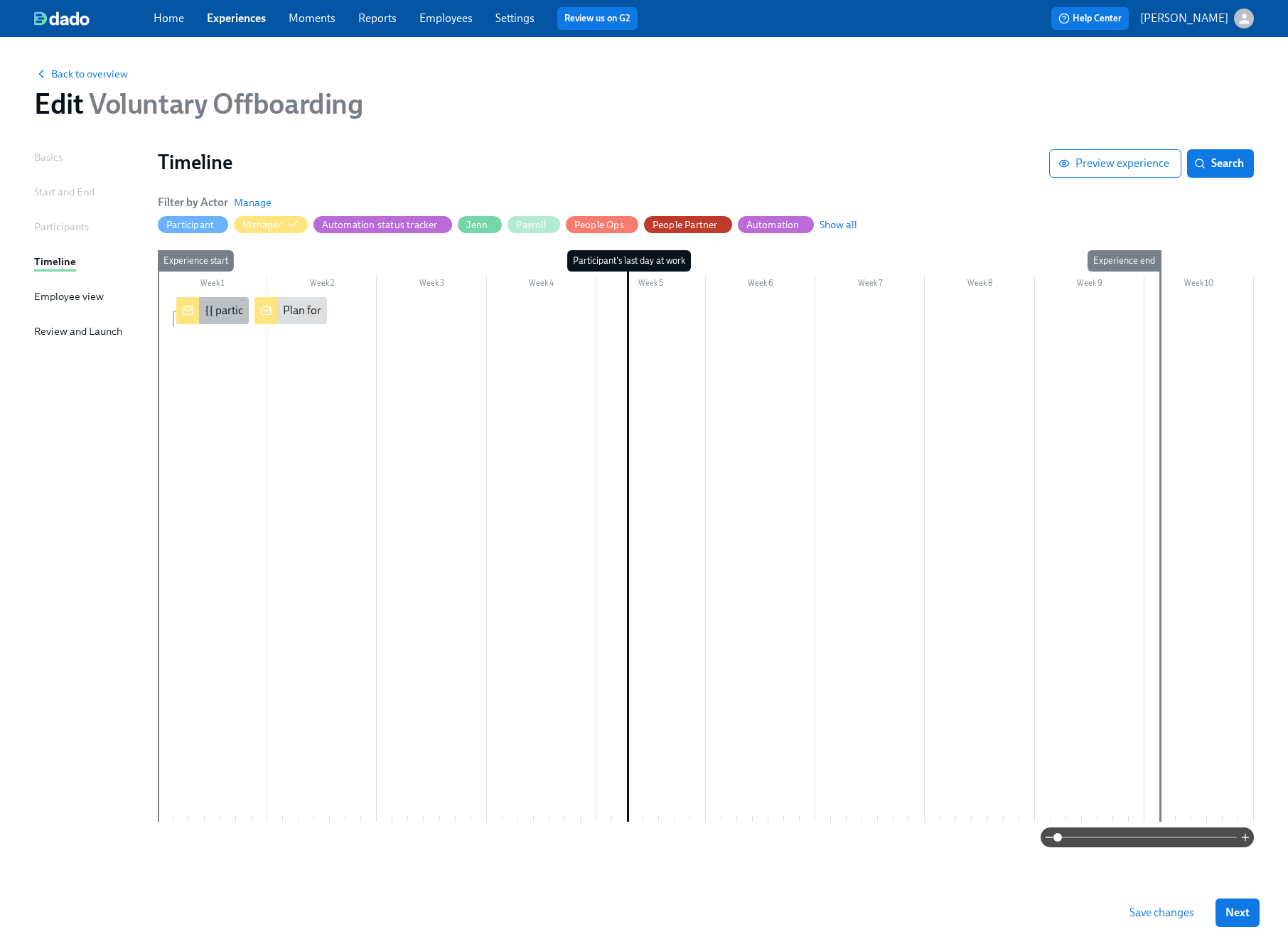
click at [222, 322] on div "{{ participant.fullName }}'s Termination is on {{ participant.terminationDate |…" at bounding box center [212, 311] width 73 height 27
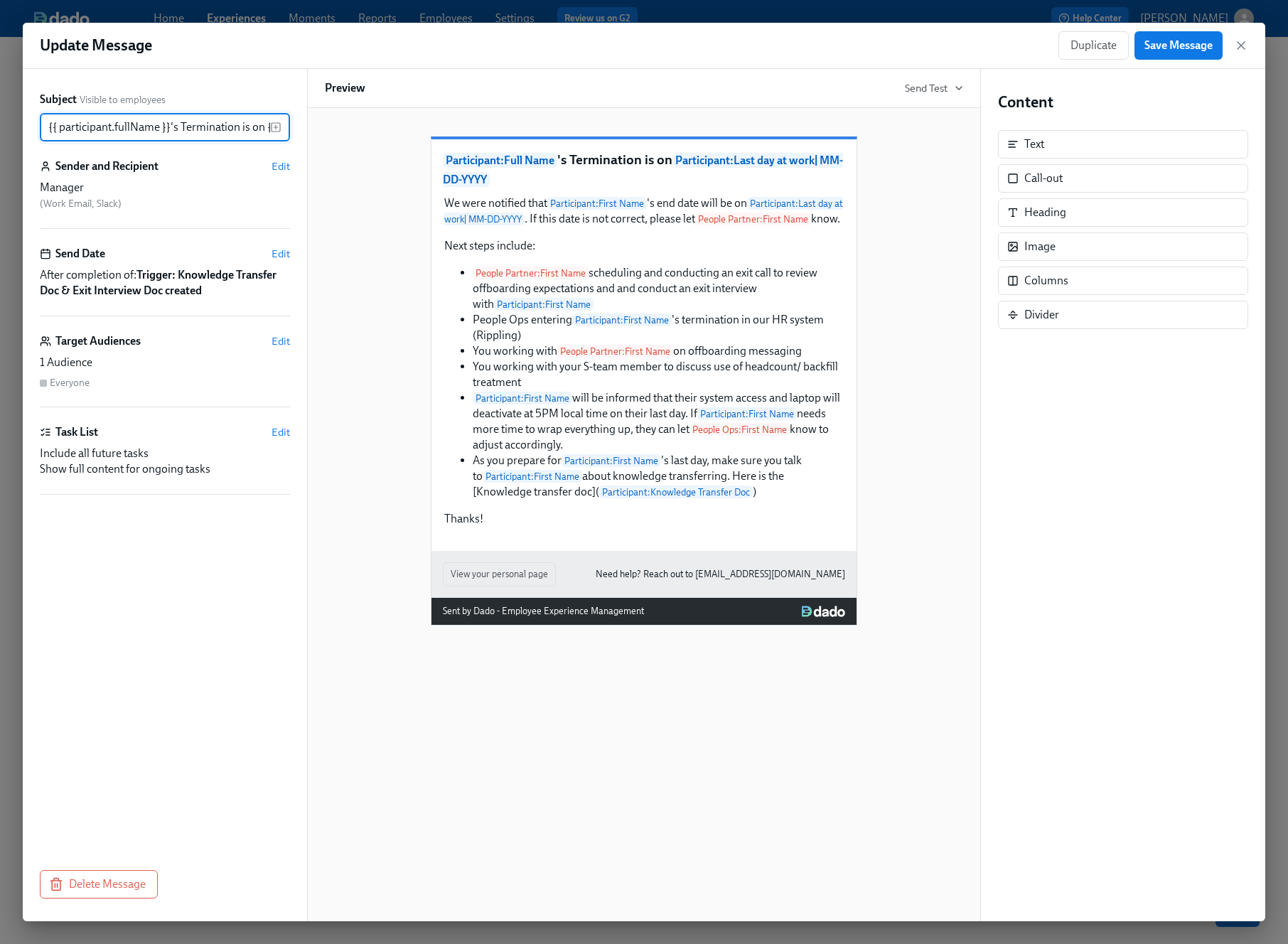
scroll to position [0, 228]
click at [1245, 44] on icon "button" at bounding box center [1241, 45] width 14 height 14
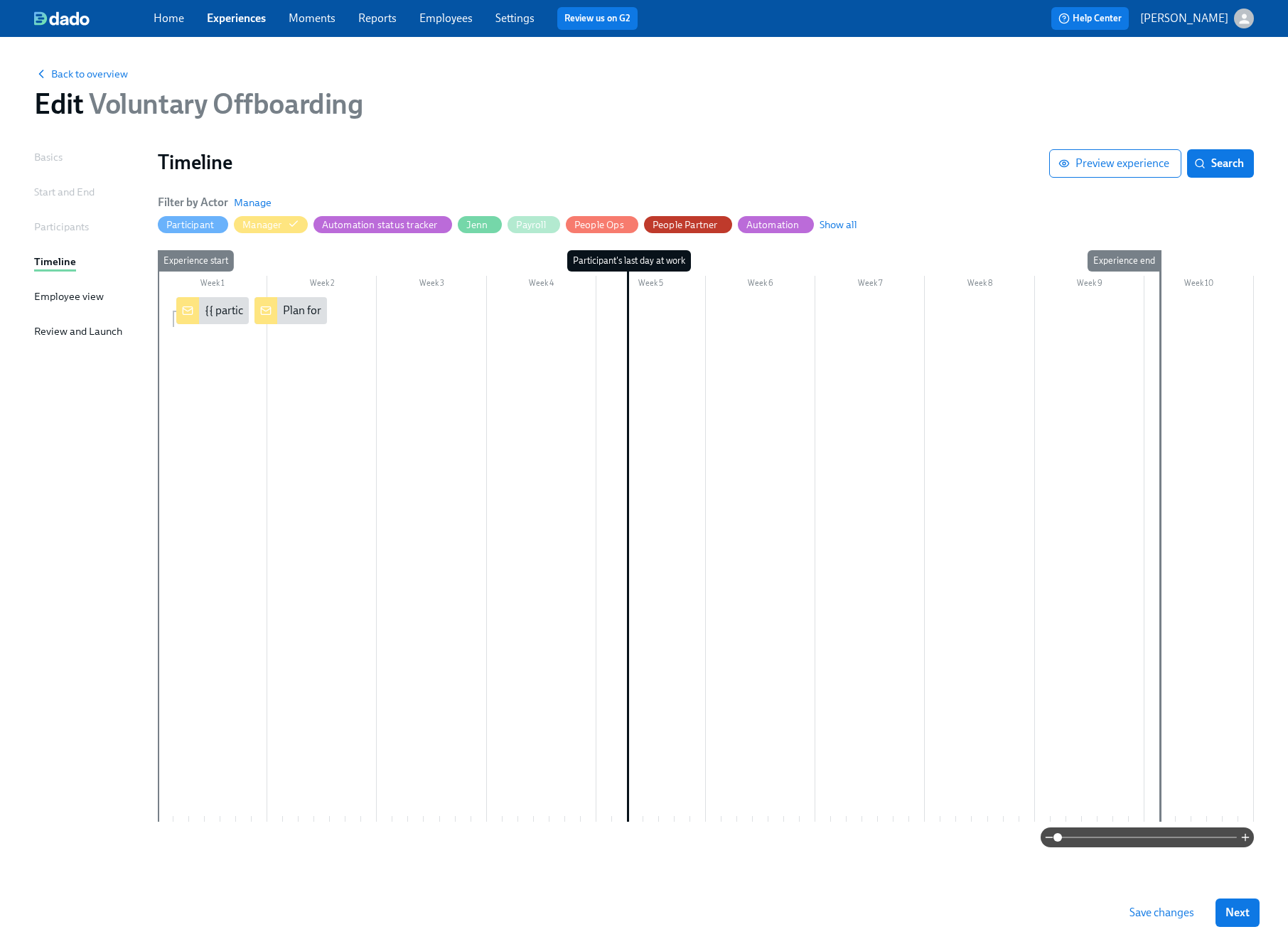
click at [758, 49] on div "Back to overview Edit Voluntary Offboarding Basics Start and End Participants T…" at bounding box center [644, 490] width 1288 height 907
